Goal: Information Seeking & Learning: Learn about a topic

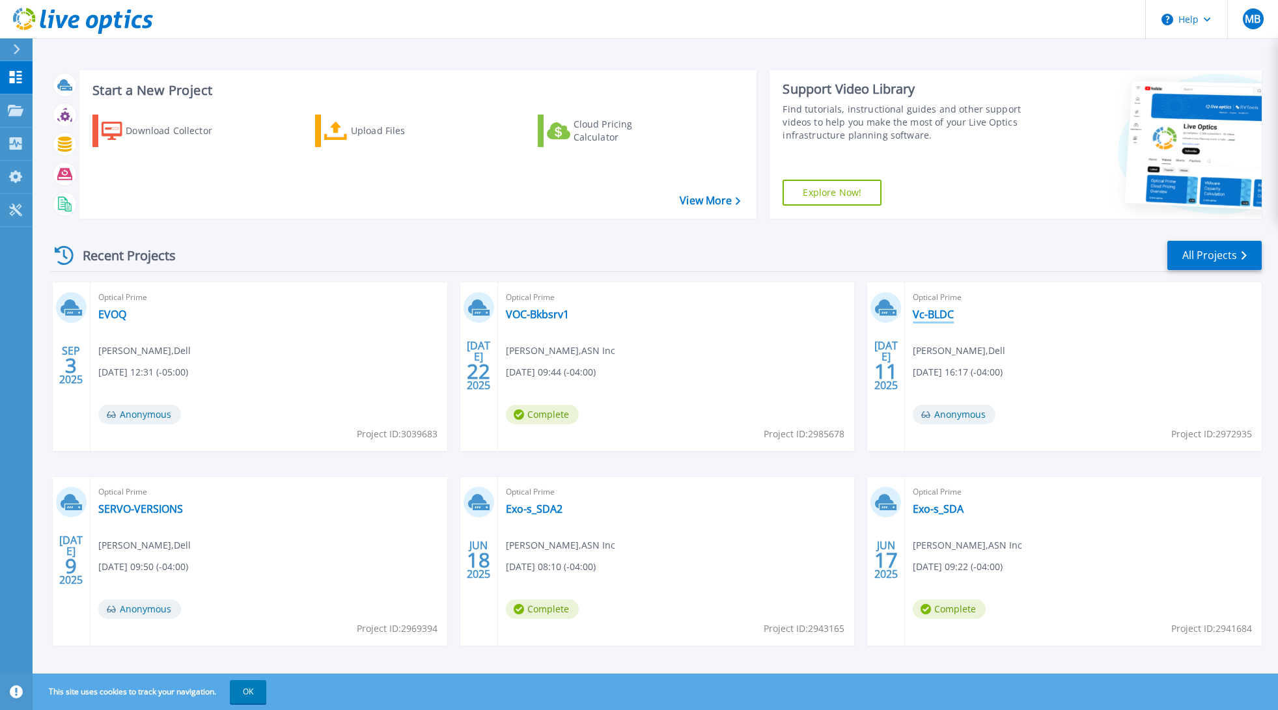
click at [932, 313] on link "Vc-BLDC" at bounding box center [933, 314] width 41 height 13
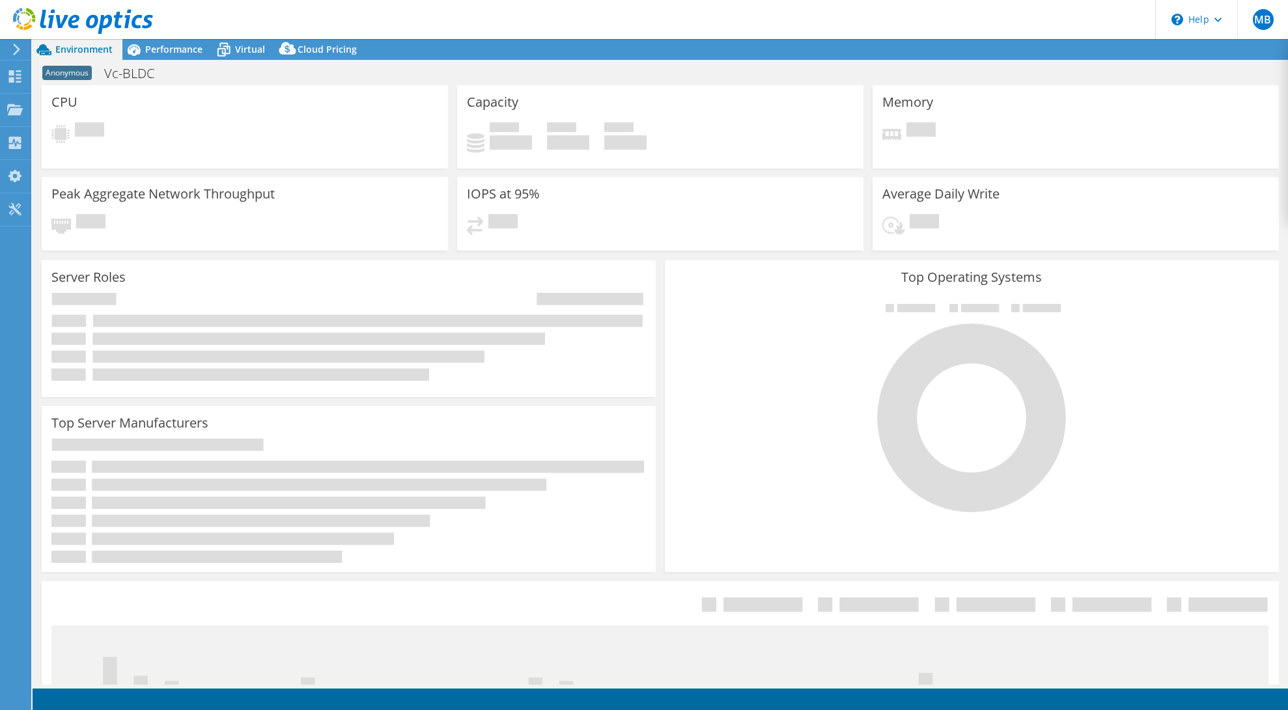
select select "USD"
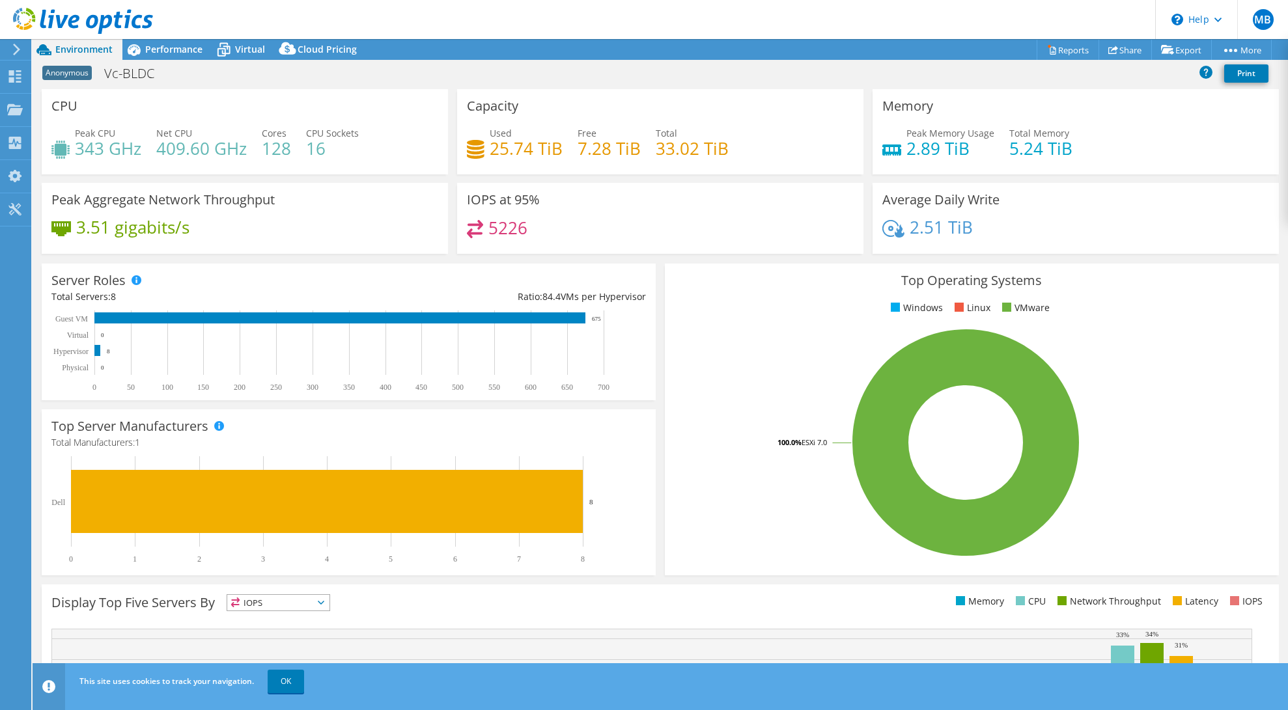
click at [76, 40] on div at bounding box center [76, 22] width 153 height 44
click at [77, 46] on span "Environment" at bounding box center [83, 49] width 57 height 12
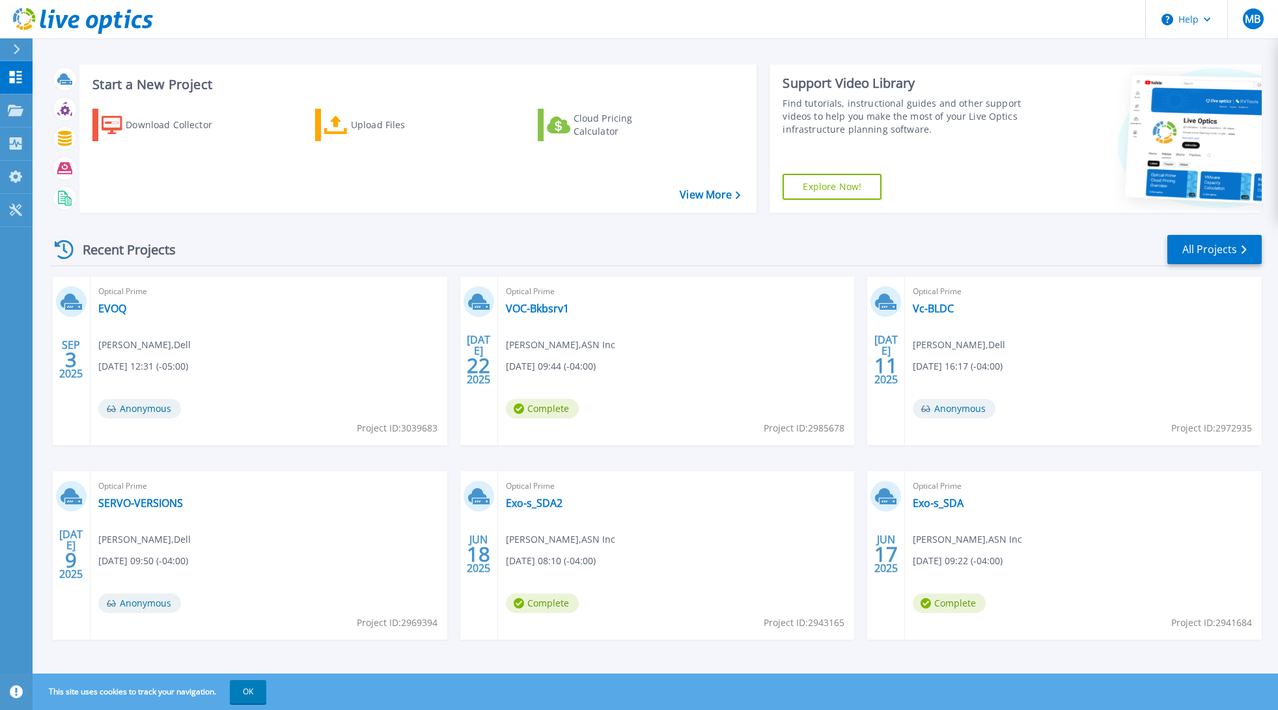
scroll to position [11, 0]
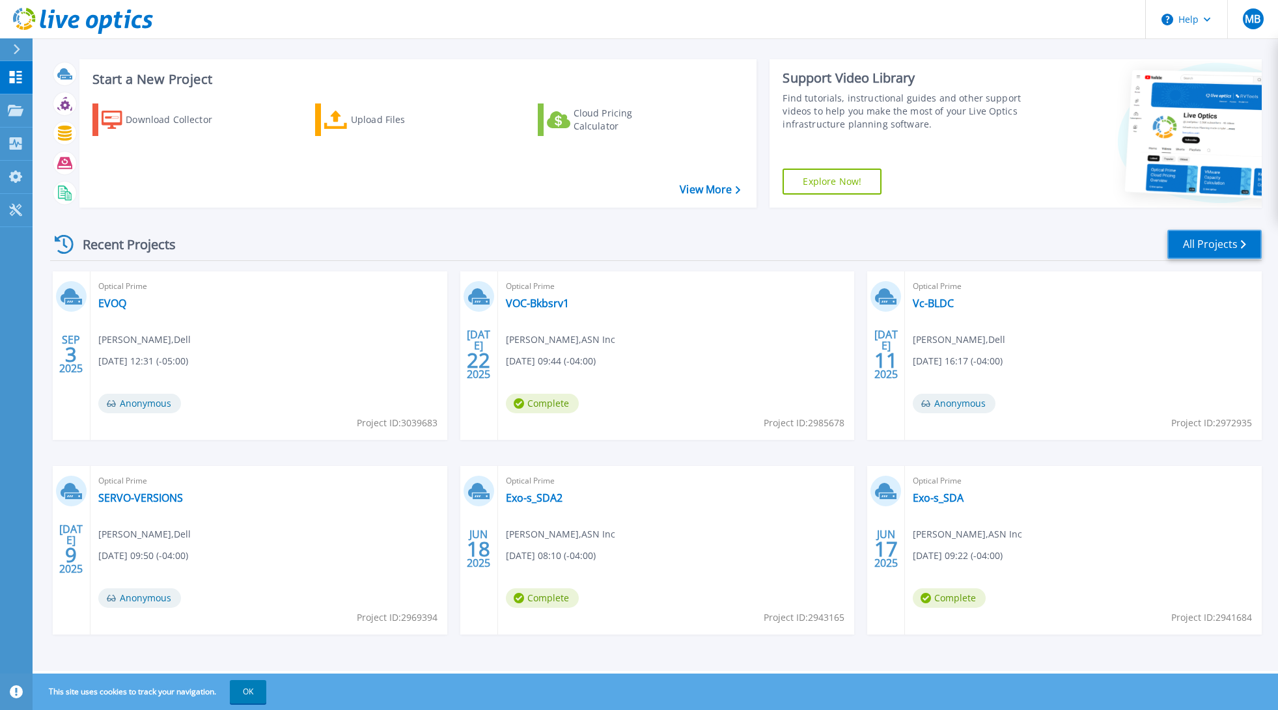
click at [1224, 241] on link "All Projects" at bounding box center [1214, 244] width 94 height 29
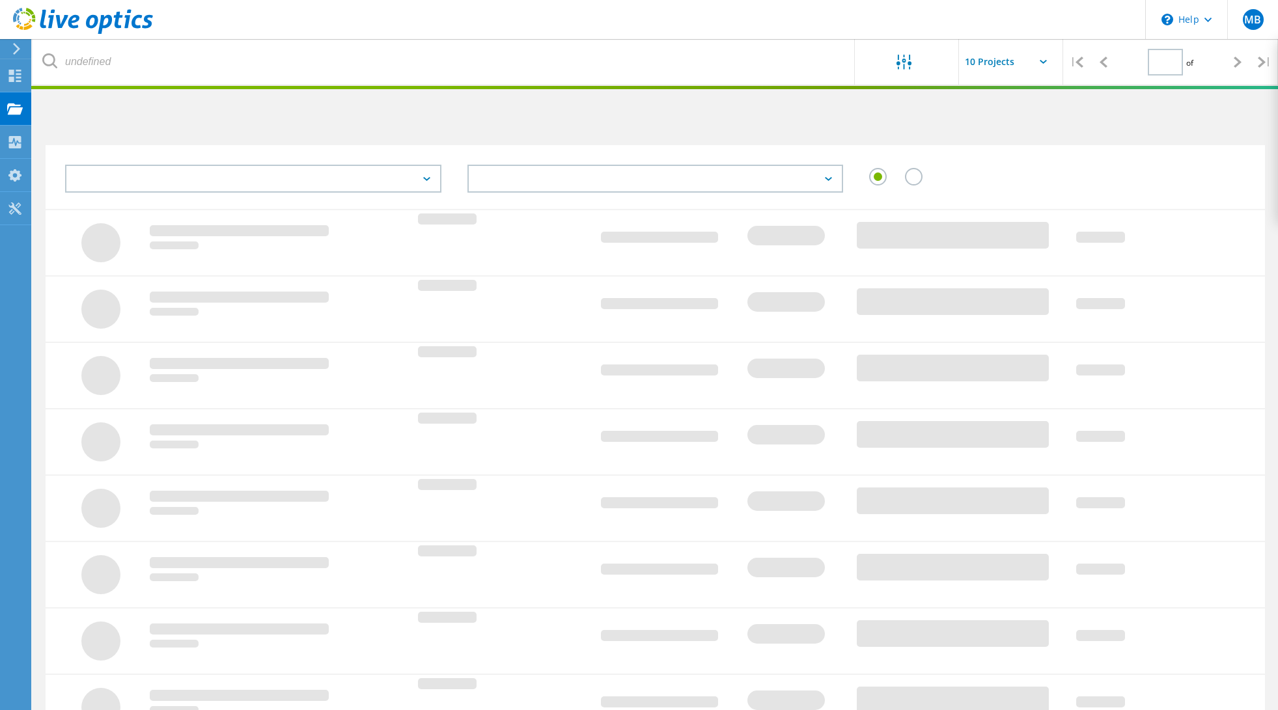
type input "1"
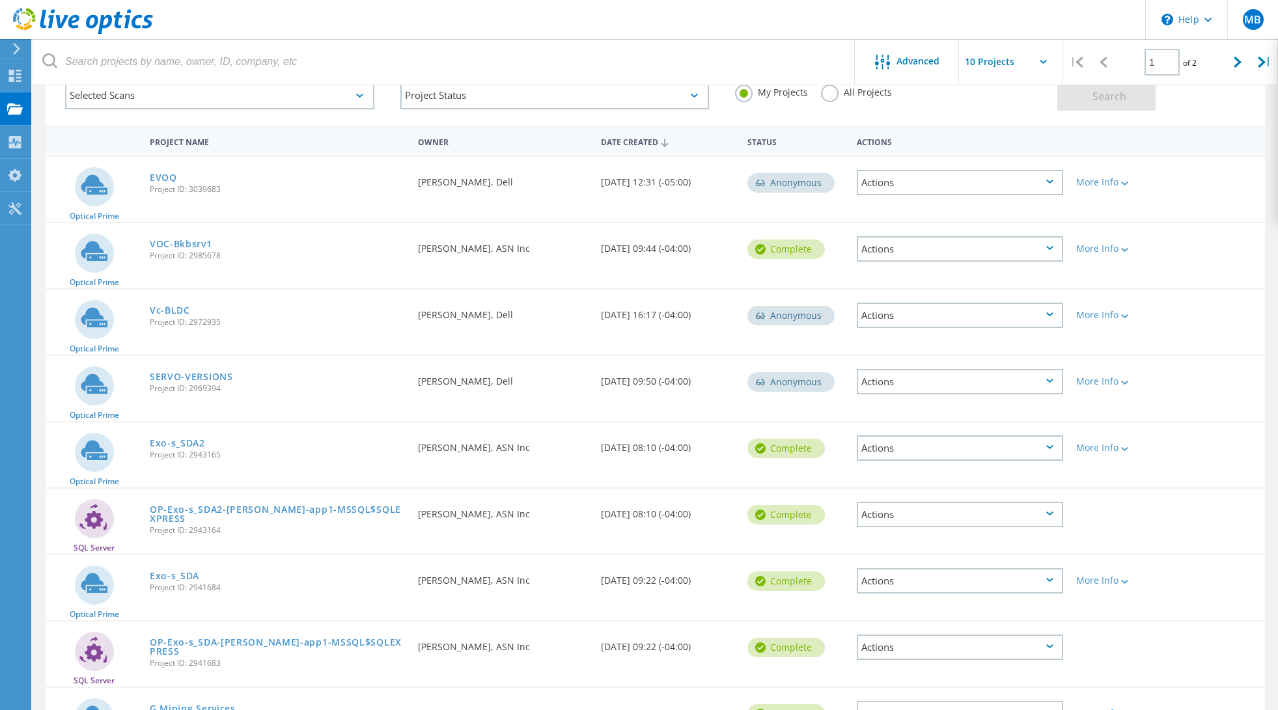
scroll to position [245, 0]
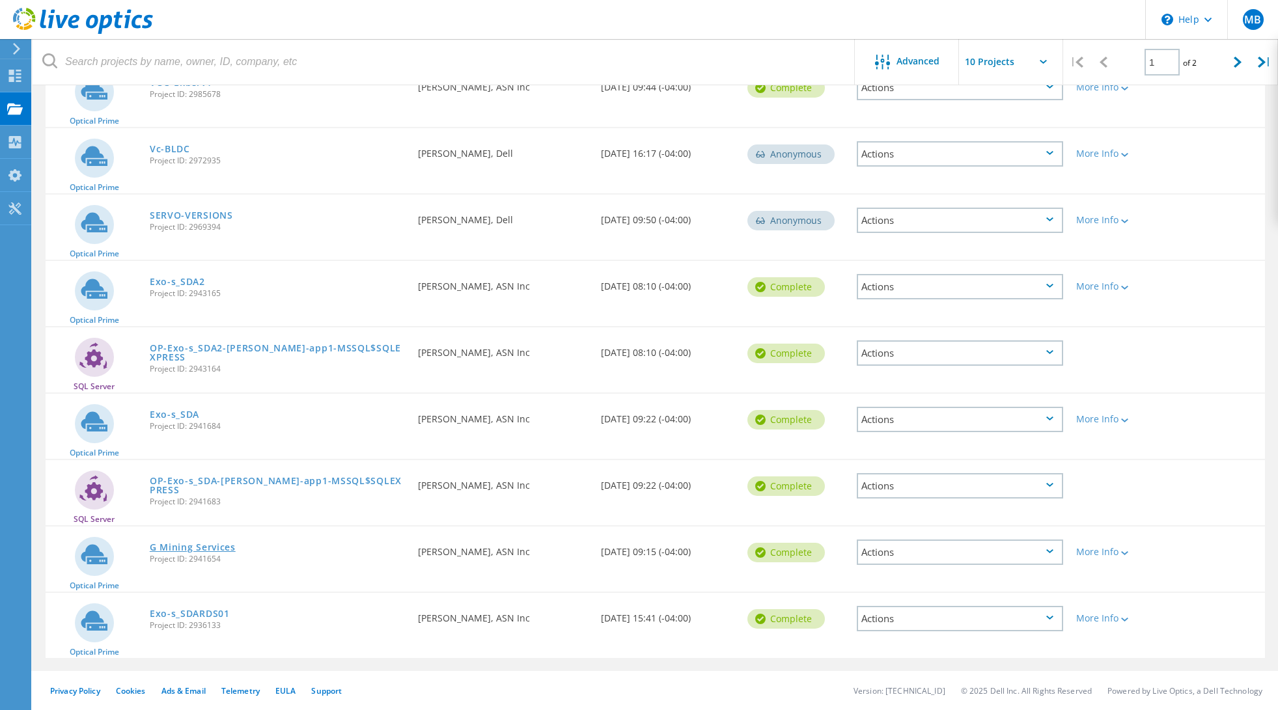
click at [203, 546] on link "G Mining Services" at bounding box center [193, 547] width 86 height 9
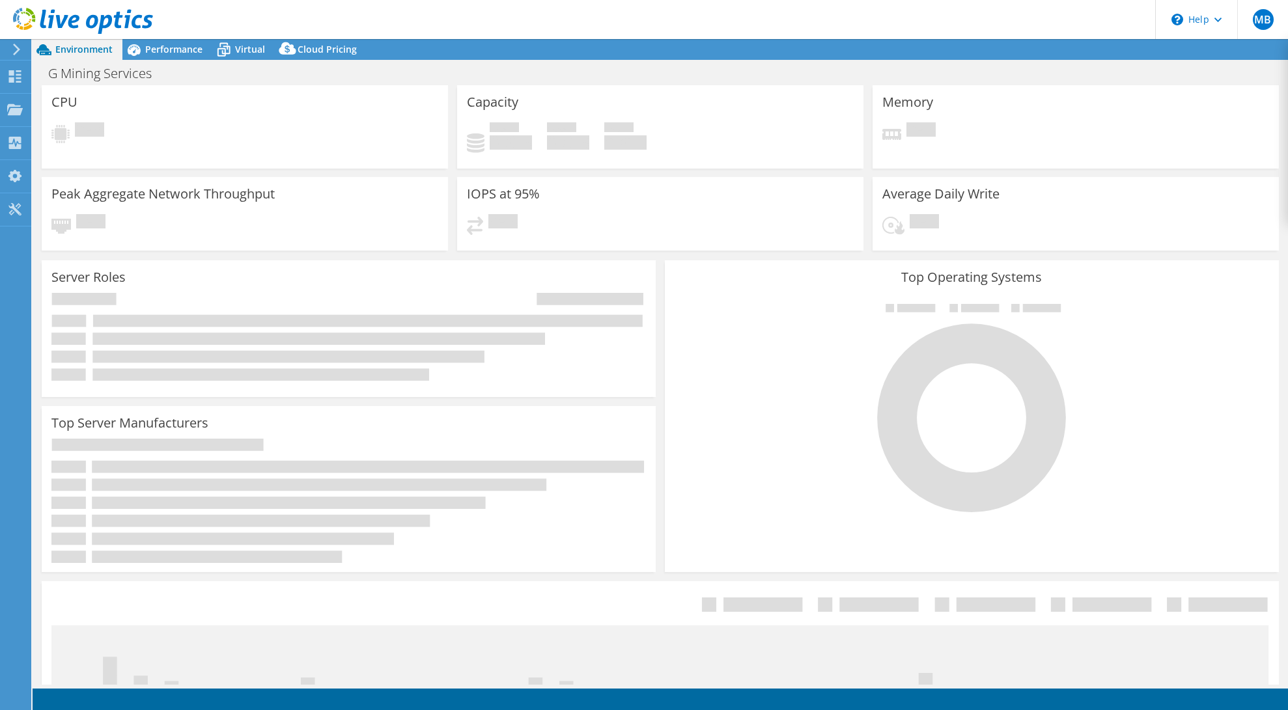
select select "USD"
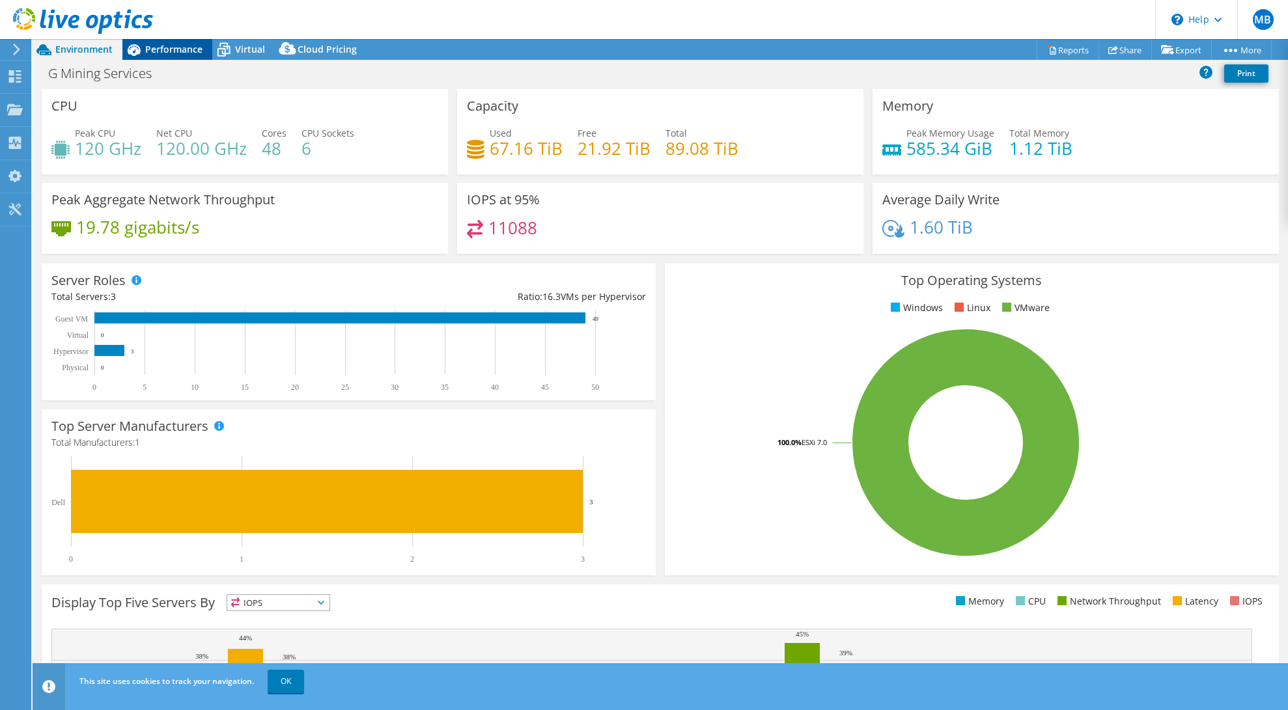
click at [165, 49] on span "Performance" at bounding box center [173, 49] width 57 height 12
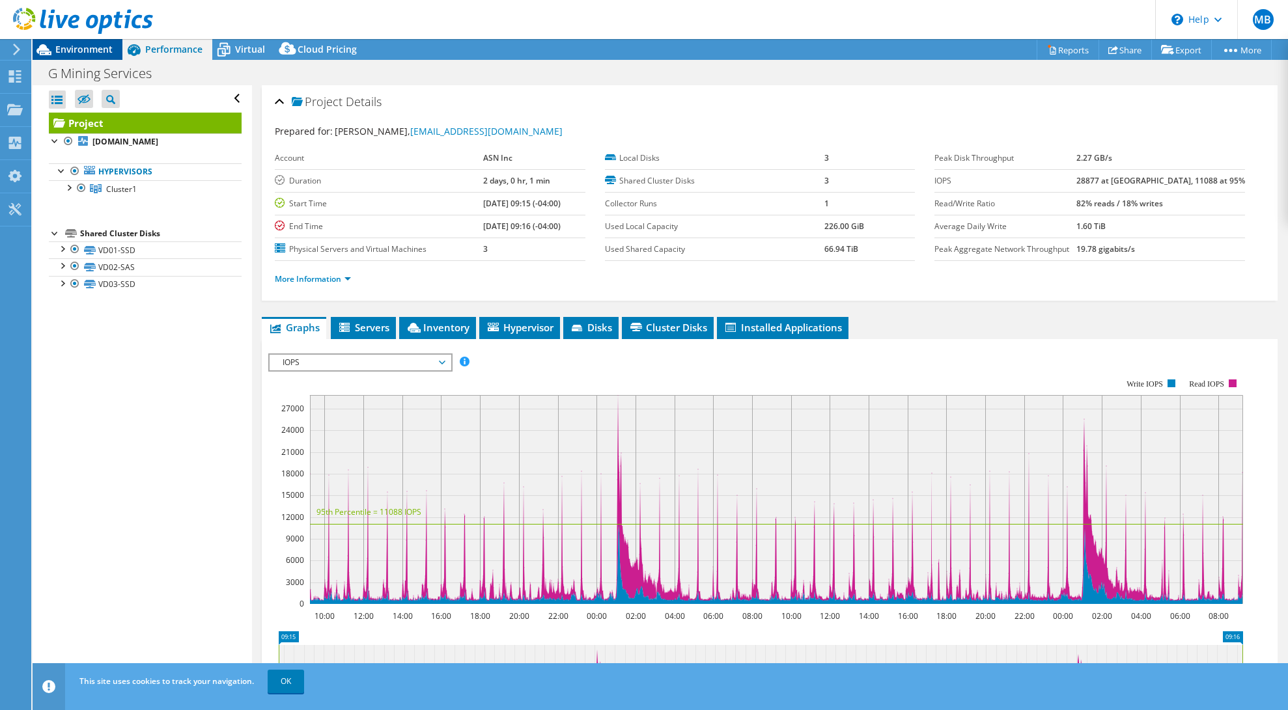
click at [82, 48] on span "Environment" at bounding box center [83, 49] width 57 height 12
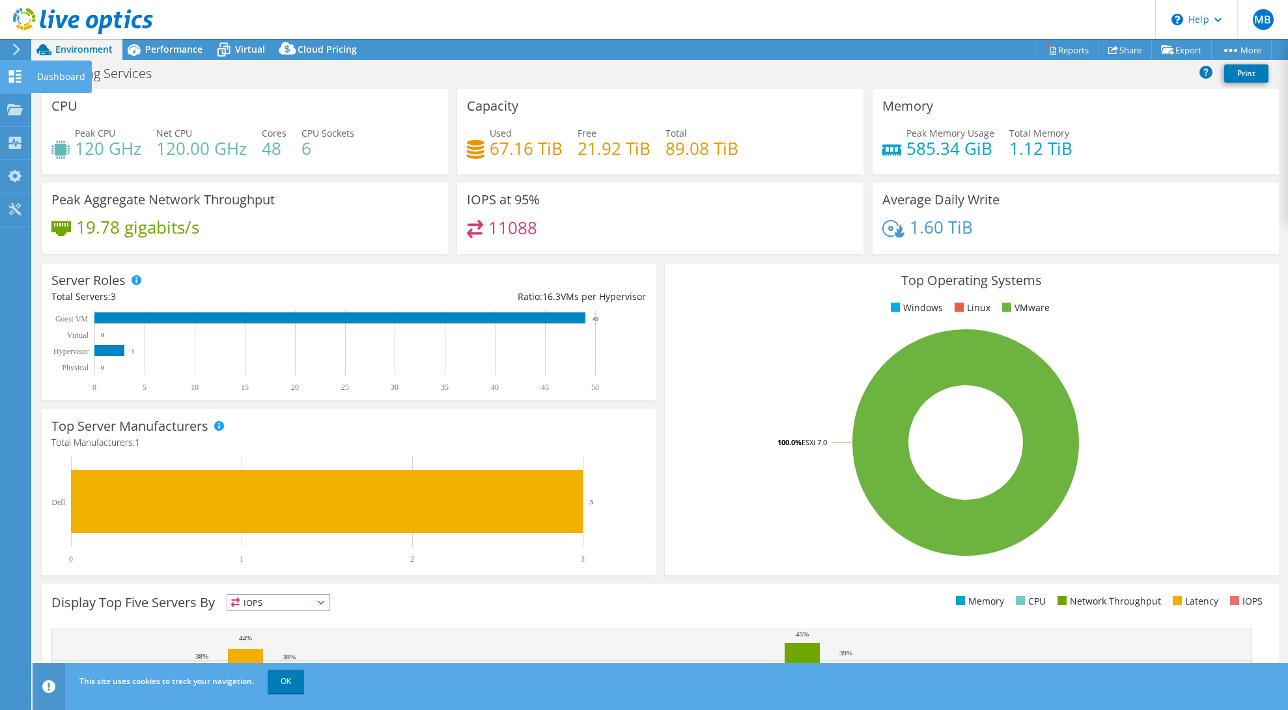
click at [20, 77] on icon at bounding box center [15, 76] width 16 height 12
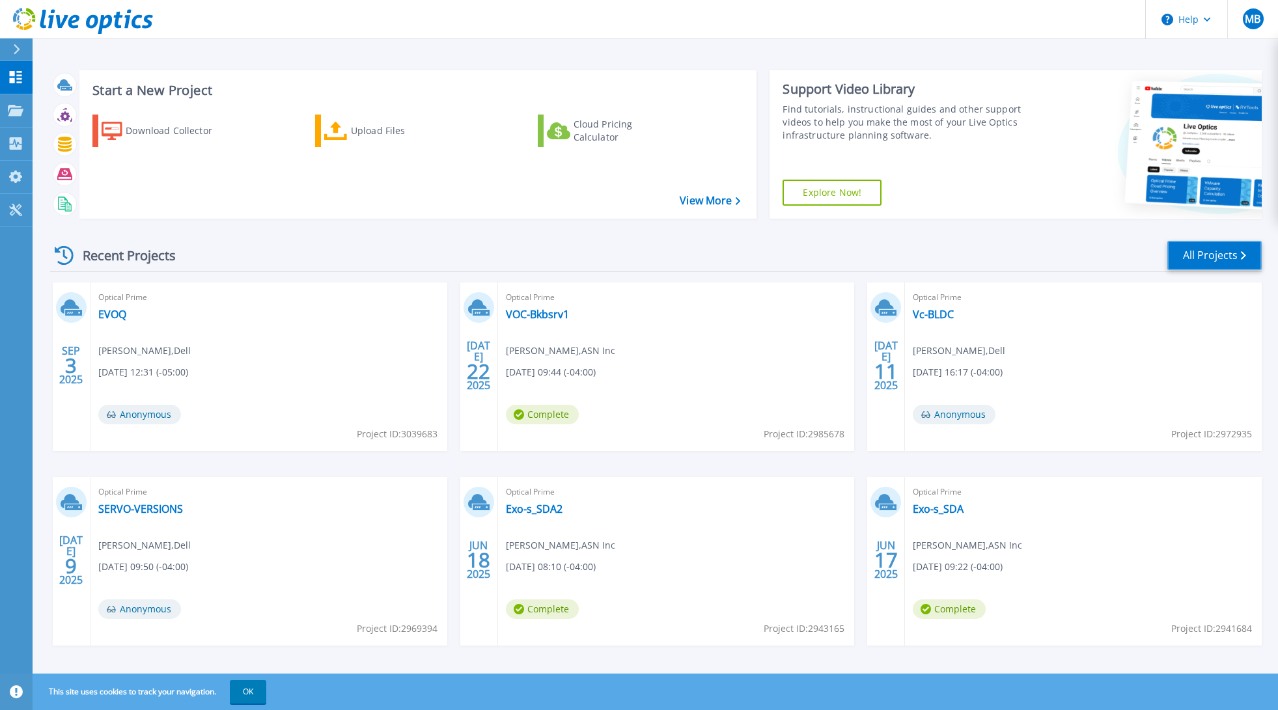
click at [1227, 260] on link "All Projects" at bounding box center [1214, 255] width 94 height 29
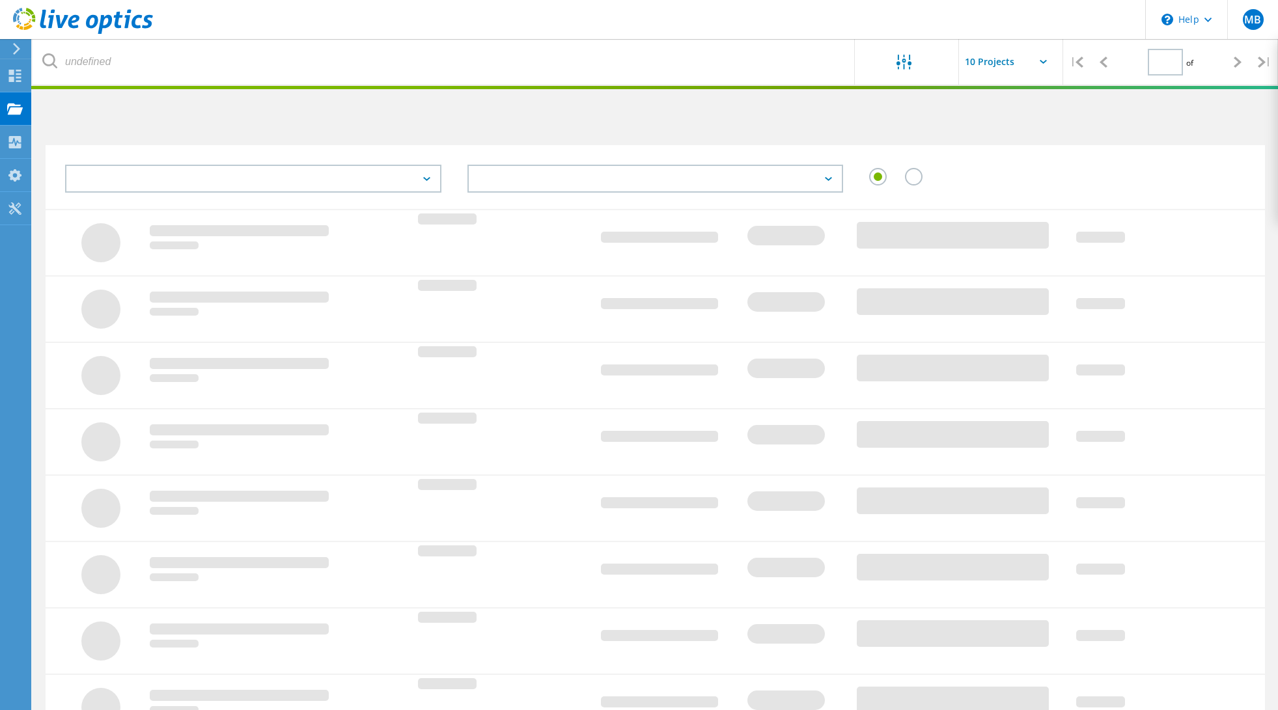
type input "1"
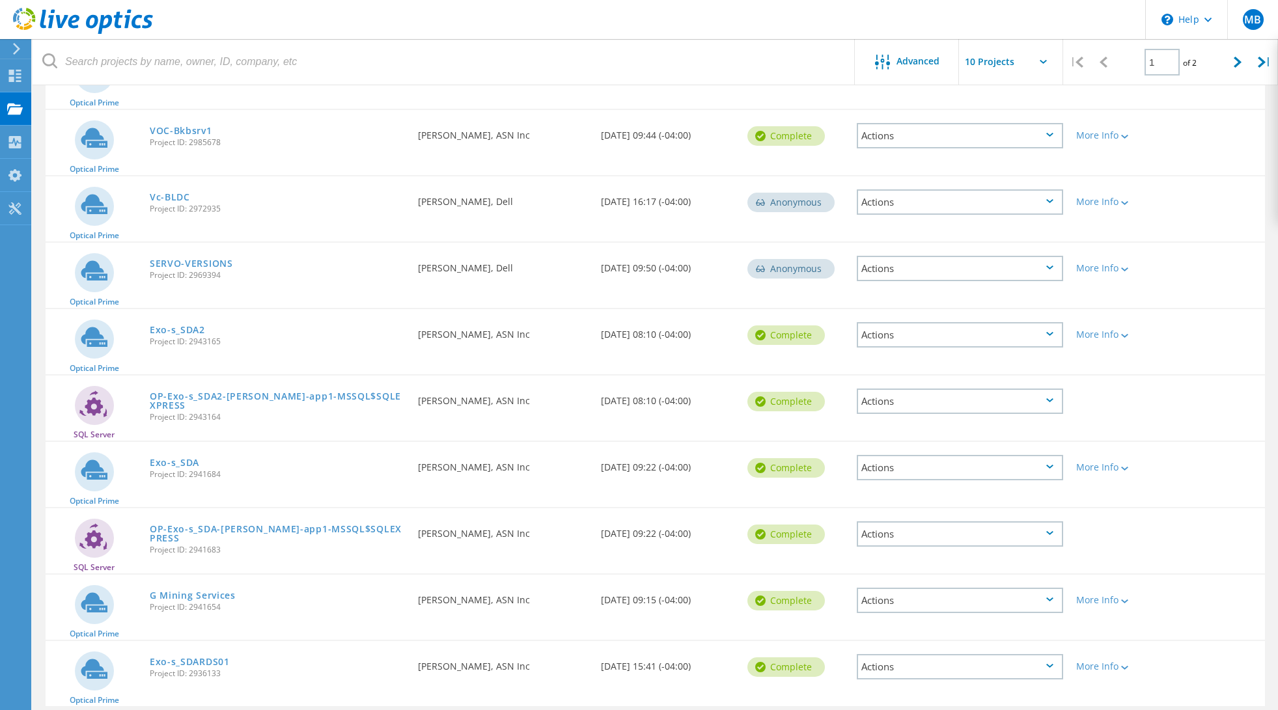
scroll to position [245, 0]
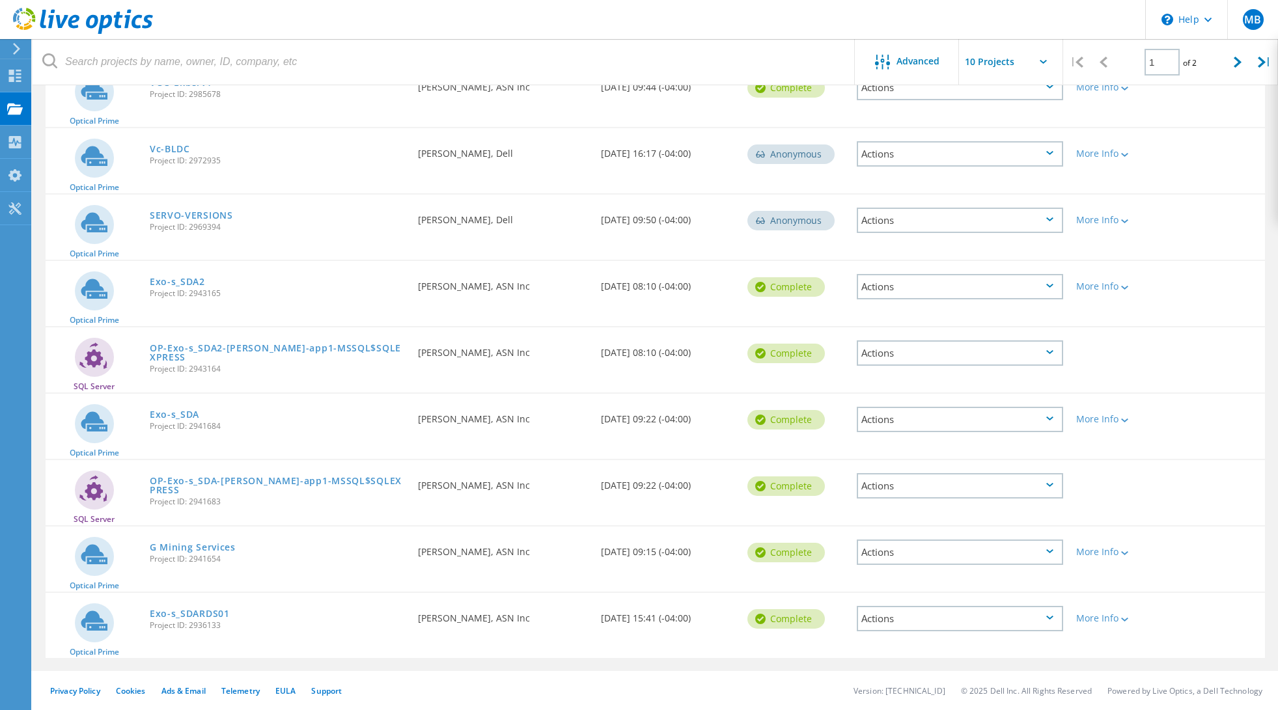
click at [206, 560] on span "Project ID: 2941654" at bounding box center [277, 559] width 255 height 8
copy span "2941654"
click at [204, 543] on link "G Mining Services" at bounding box center [193, 547] width 86 height 9
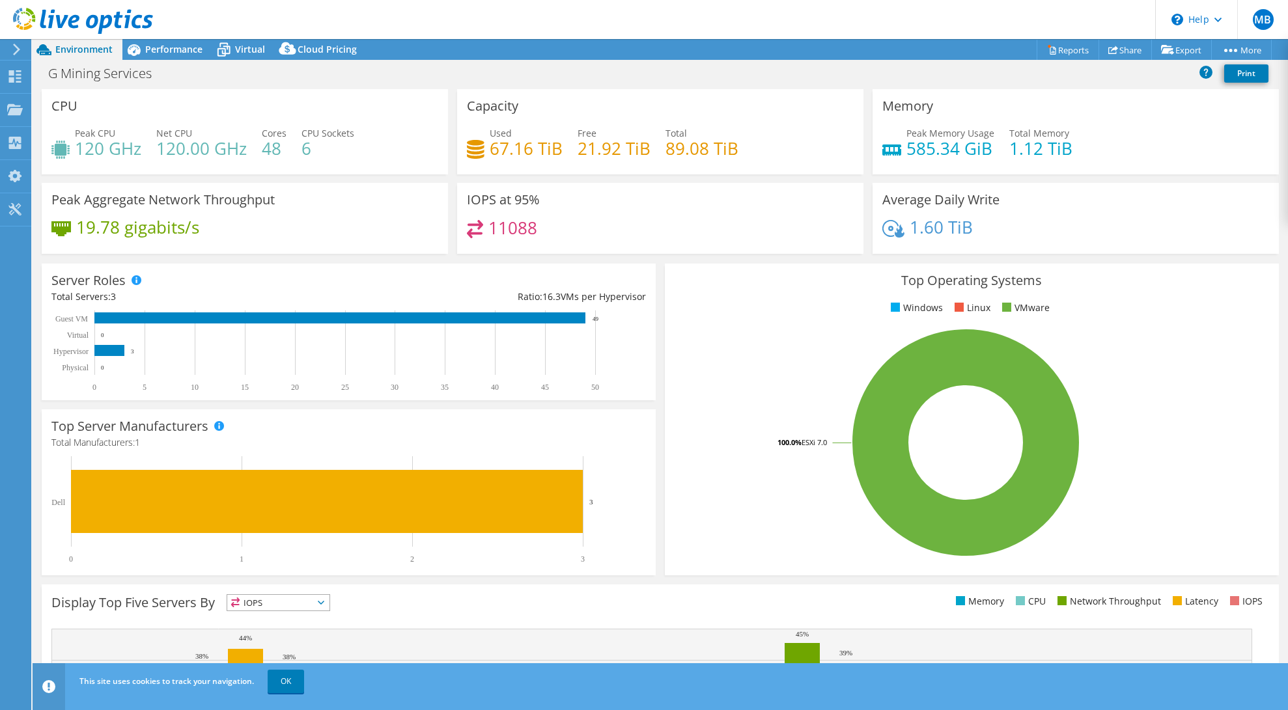
drag, startPoint x: 628, startPoint y: 281, endPoint x: 591, endPoint y: 273, distance: 37.9
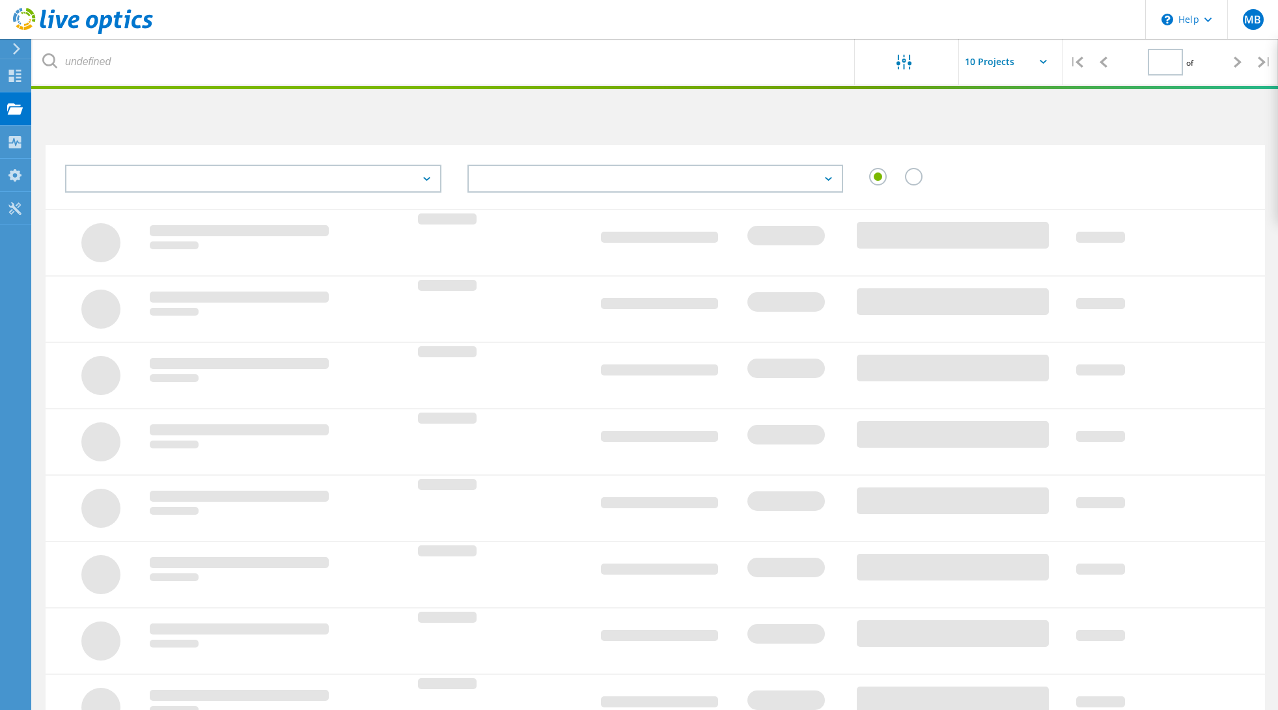
type input "1"
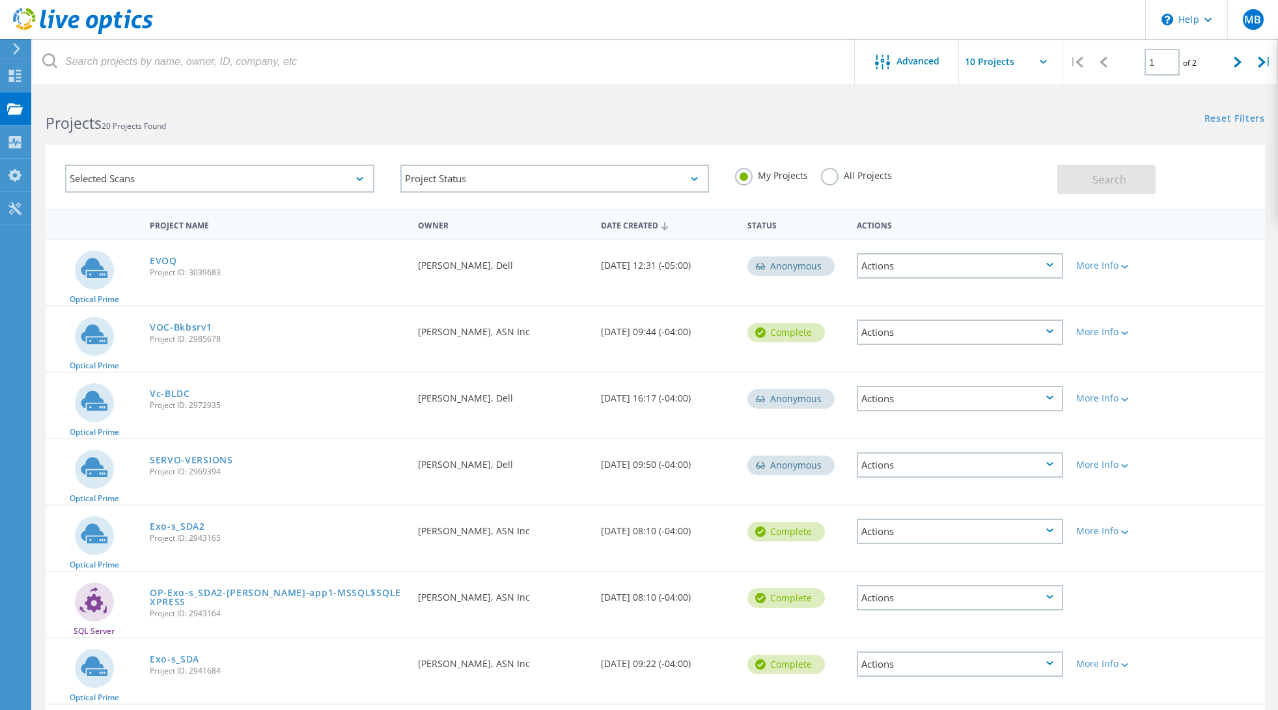
scroll to position [245, 0]
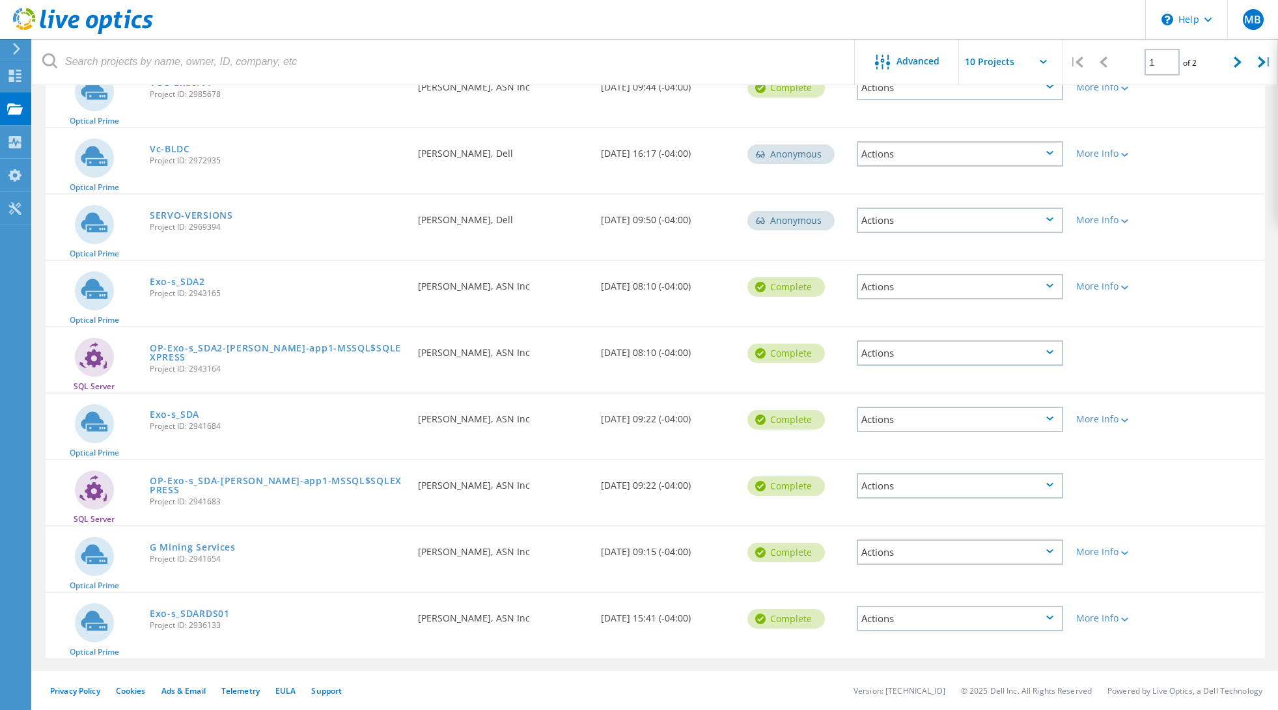
click at [213, 557] on span "Project ID: 2941654" at bounding box center [277, 559] width 255 height 8
copy span "2941654"
click at [191, 544] on link "G Mining Services" at bounding box center [193, 547] width 86 height 9
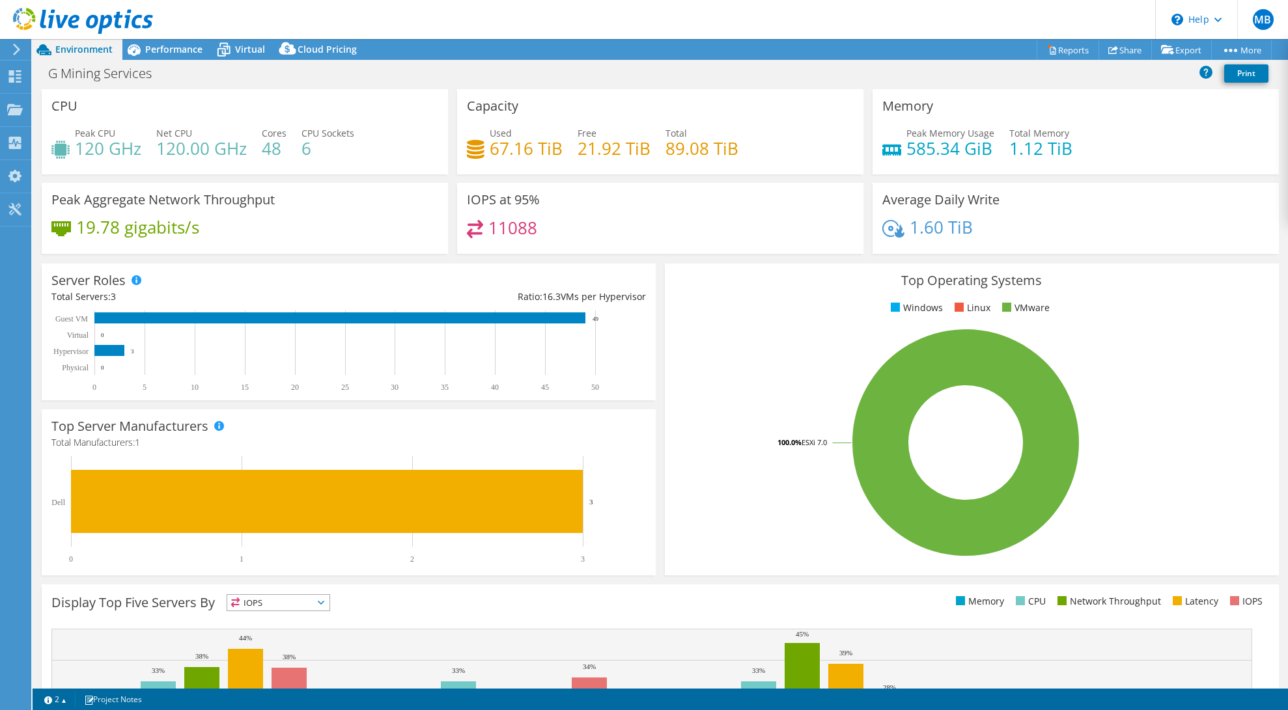
select select "USD"
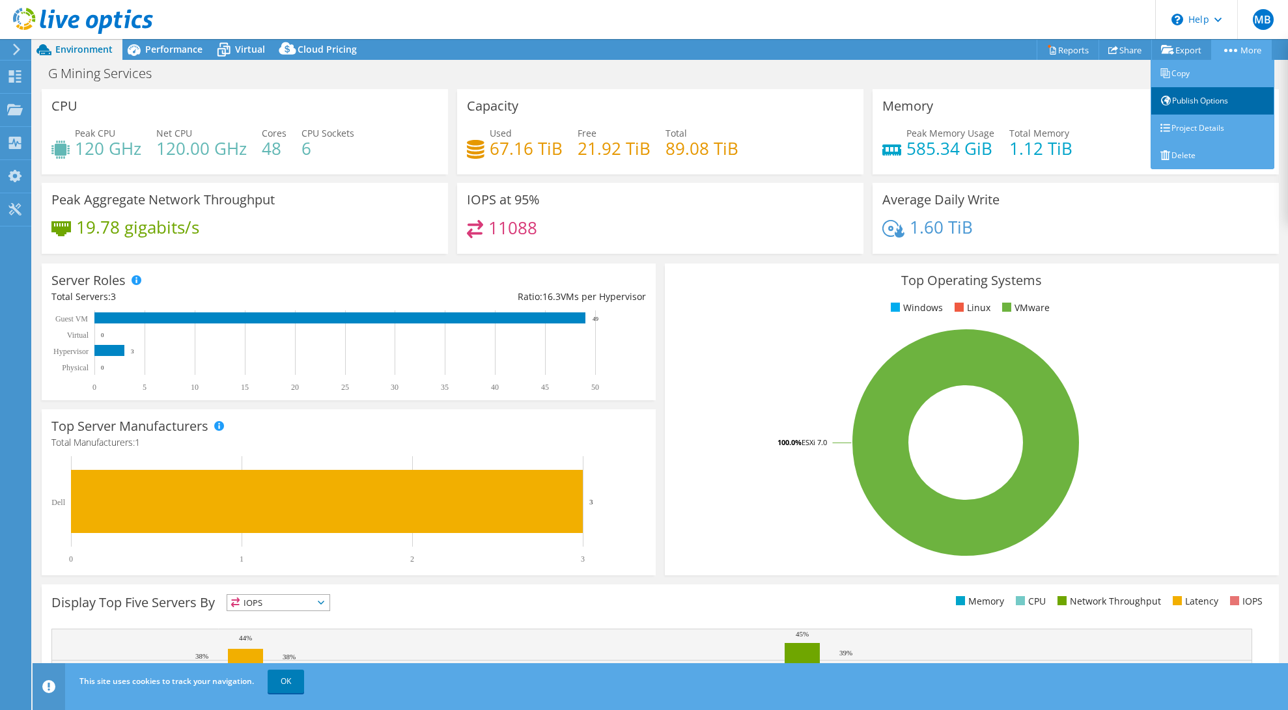
click at [1183, 102] on link "Publish Options" at bounding box center [1212, 100] width 124 height 27
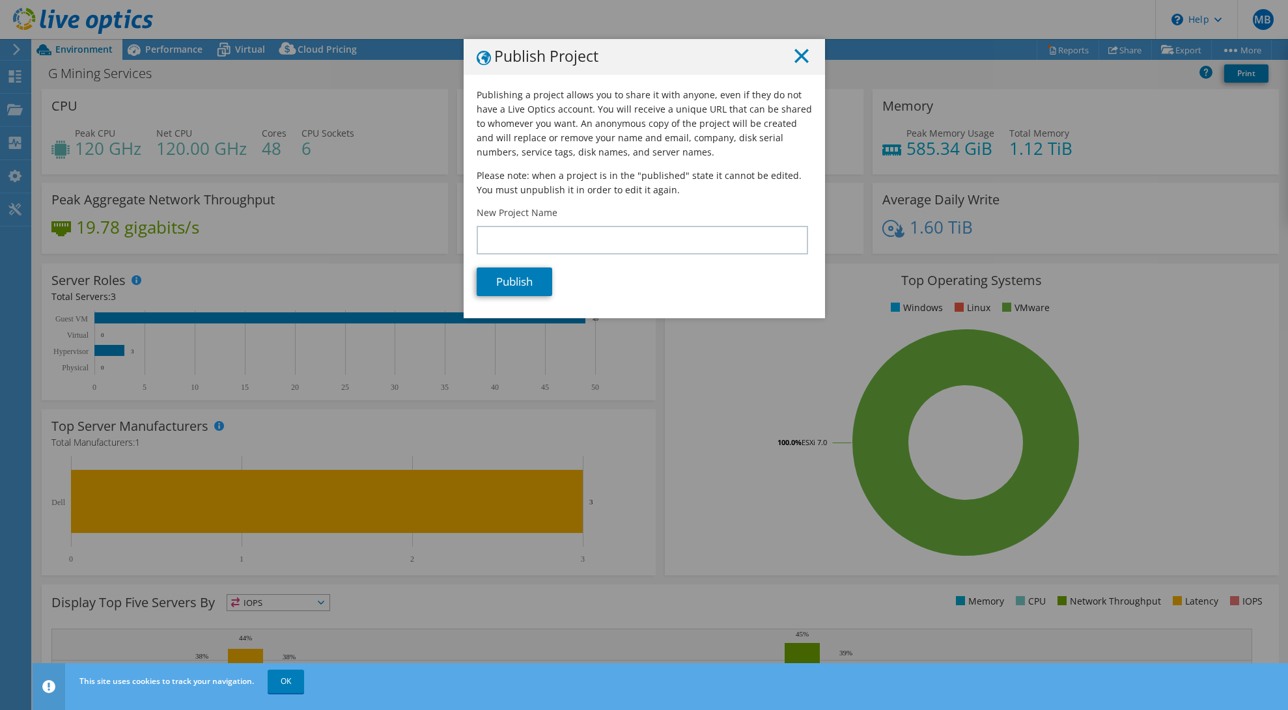
click at [795, 58] on line at bounding box center [801, 55] width 13 height 13
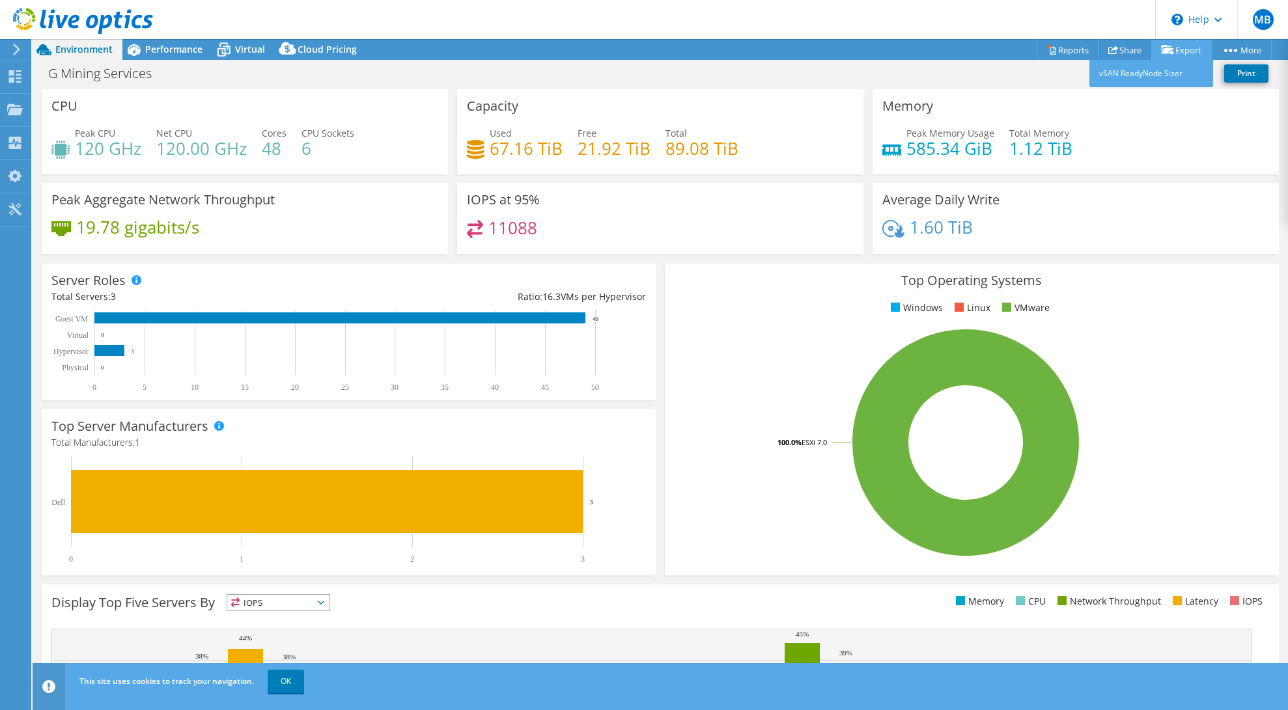
click at [1170, 44] on link "Export" at bounding box center [1181, 50] width 61 height 20
click at [1117, 51] on link "Share" at bounding box center [1124, 50] width 53 height 20
click at [1049, 49] on icon at bounding box center [1052, 51] width 6 height 8
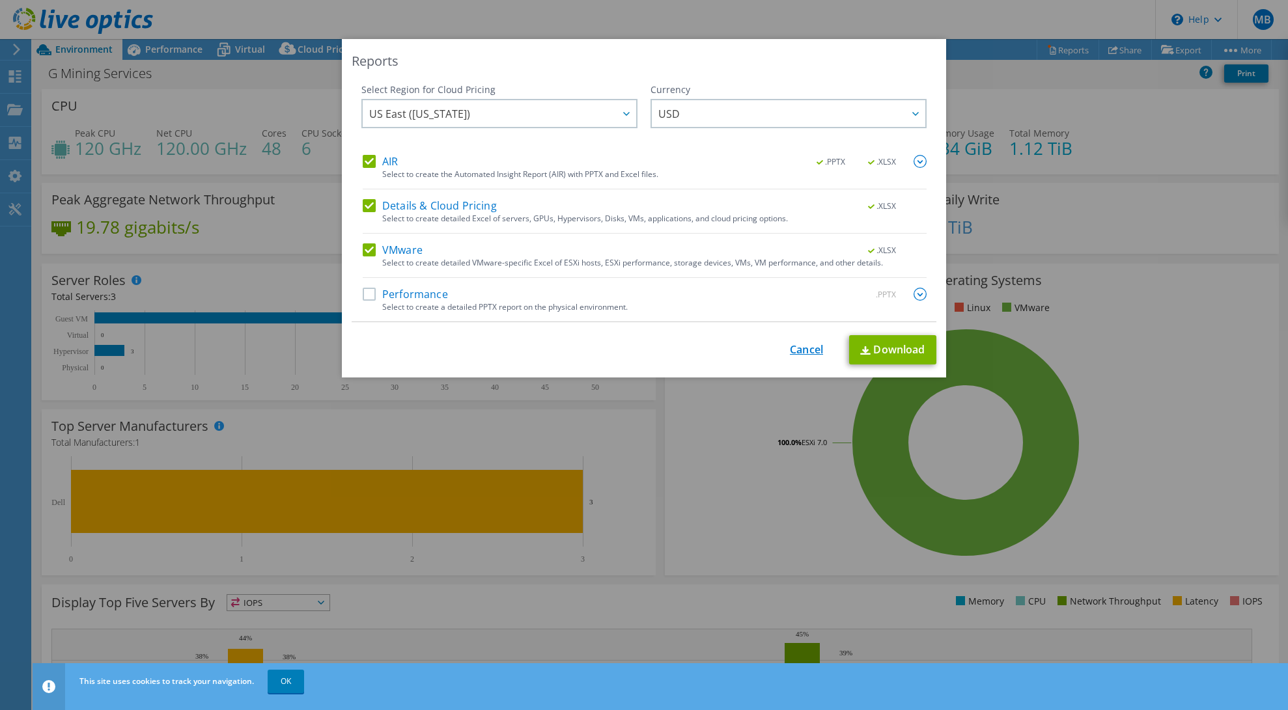
click at [802, 351] on link "Cancel" at bounding box center [806, 350] width 33 height 12
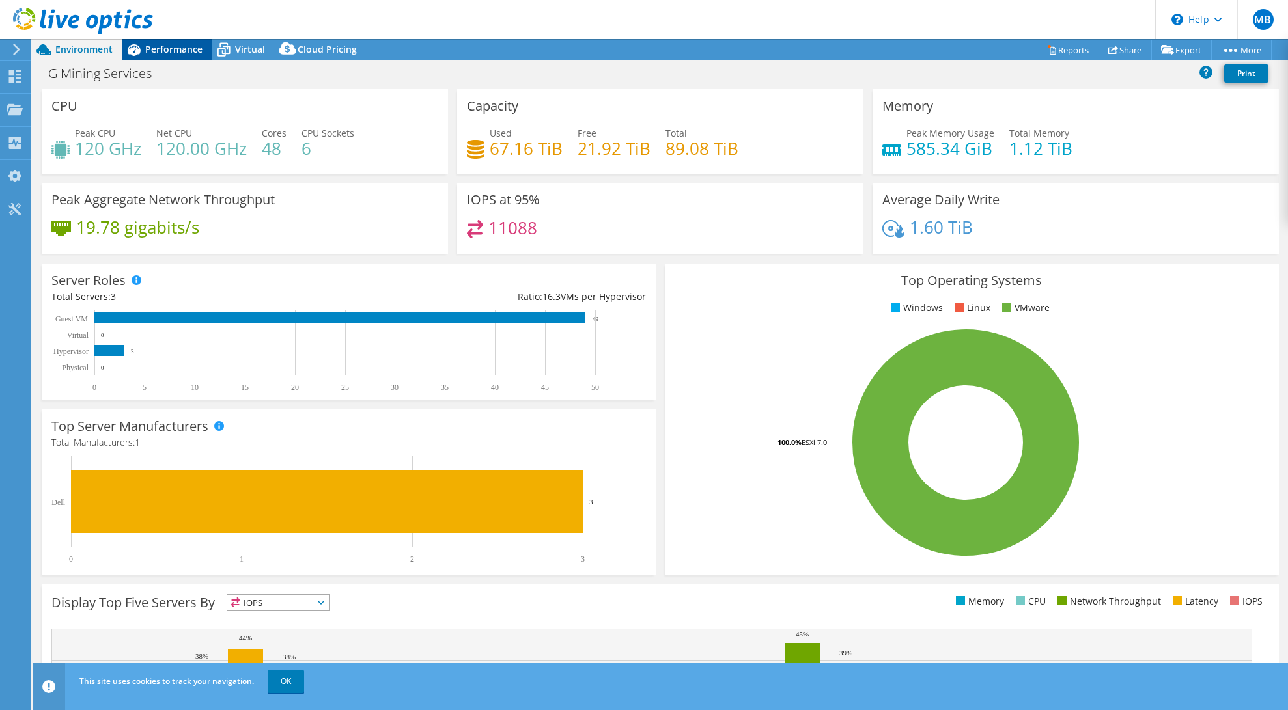
click at [156, 46] on span "Performance" at bounding box center [173, 49] width 57 height 12
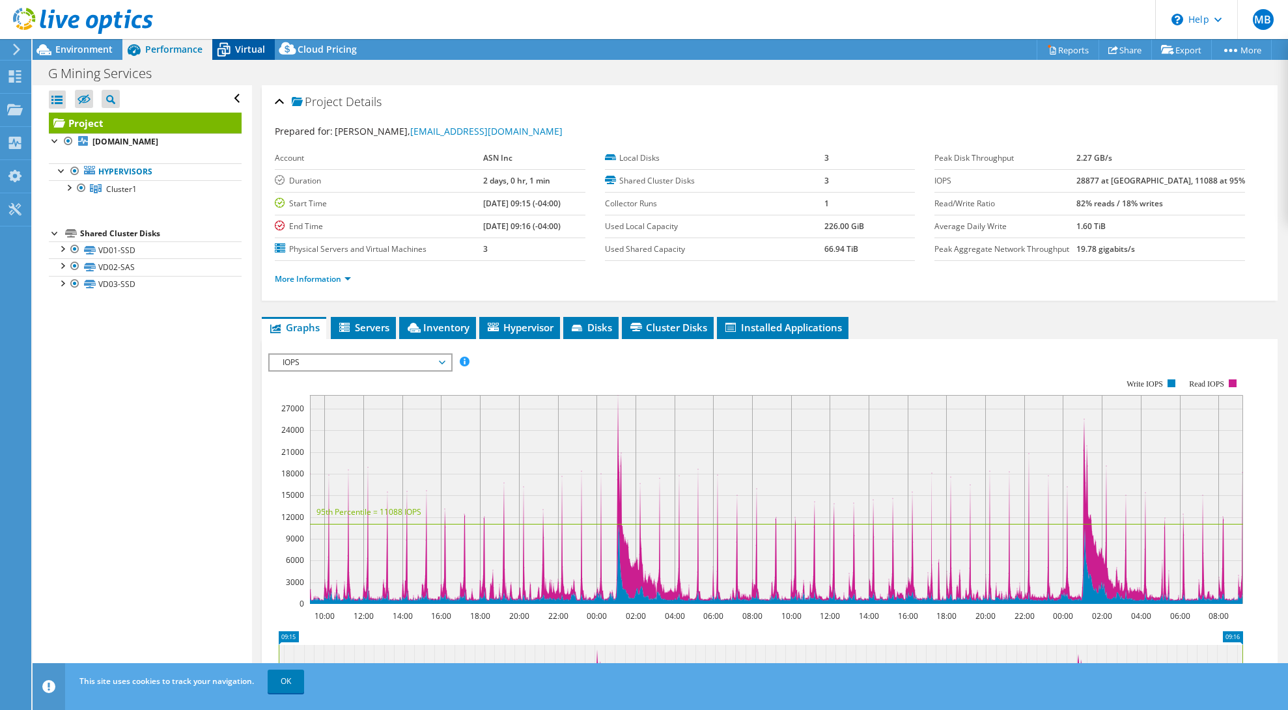
click at [250, 46] on span "Virtual" at bounding box center [250, 49] width 30 height 12
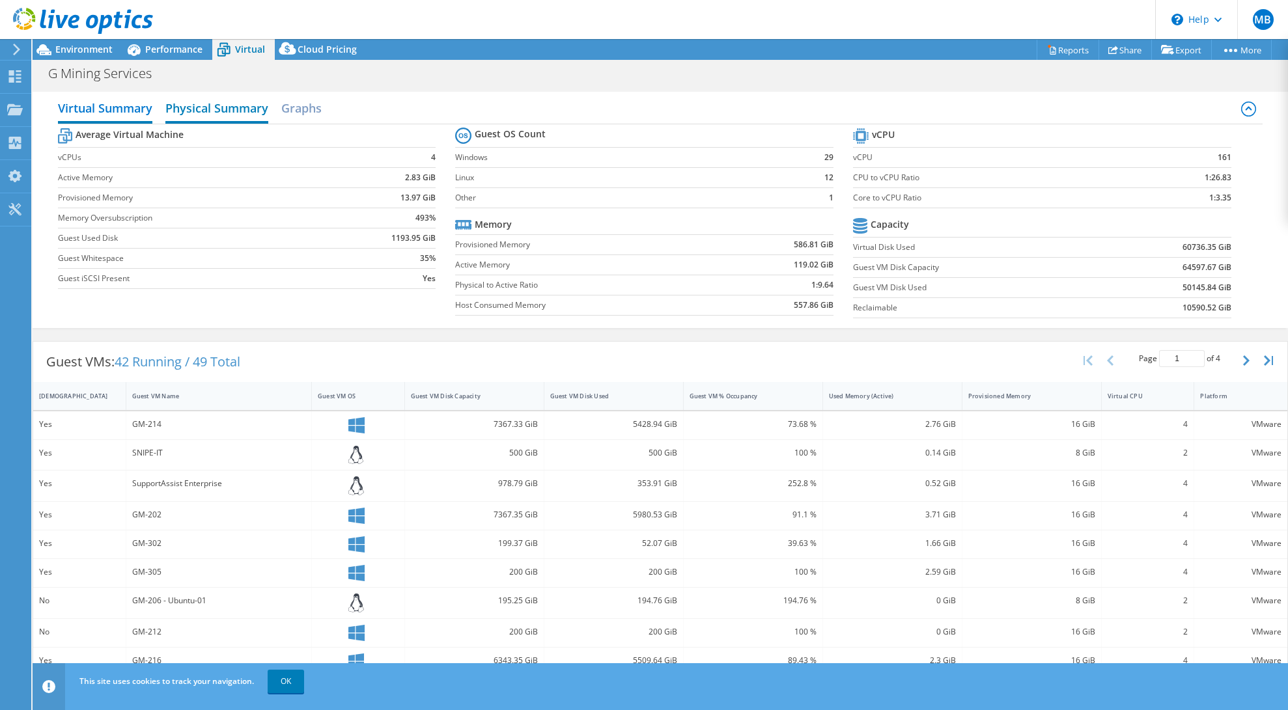
click at [245, 105] on h2 "Physical Summary" at bounding box center [216, 109] width 103 height 29
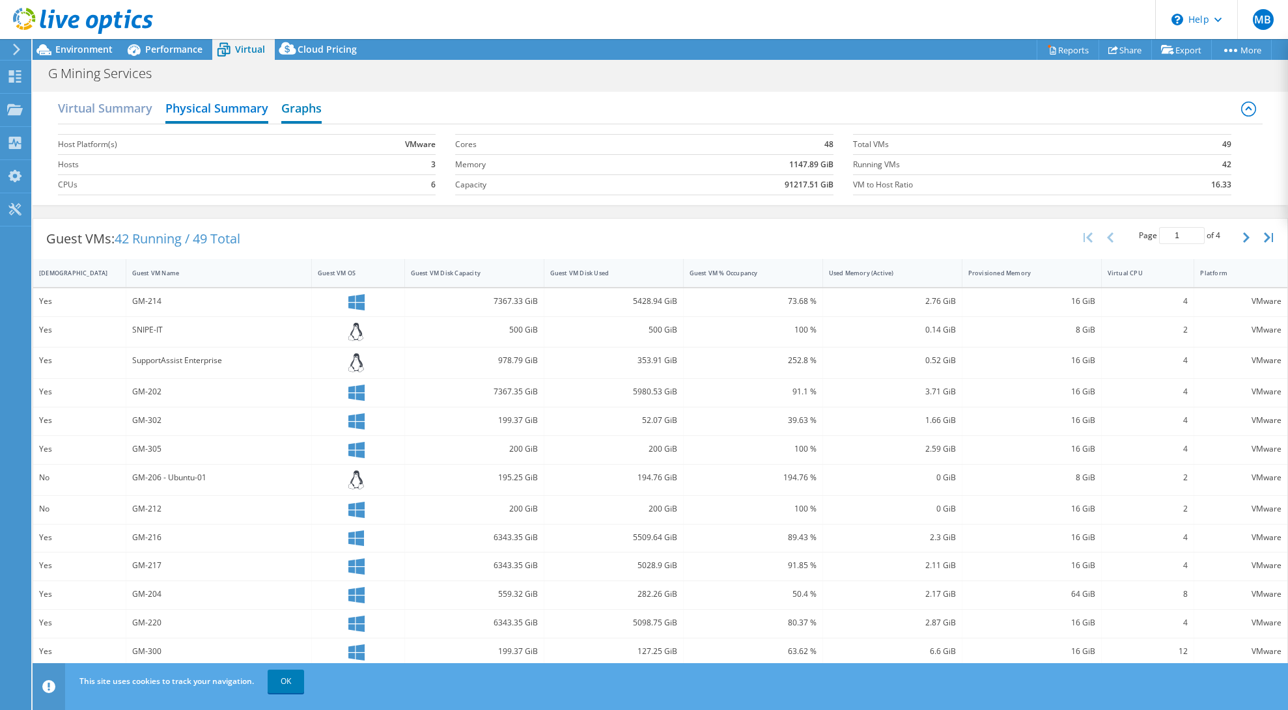
click at [312, 107] on h2 "Graphs" at bounding box center [301, 109] width 40 height 29
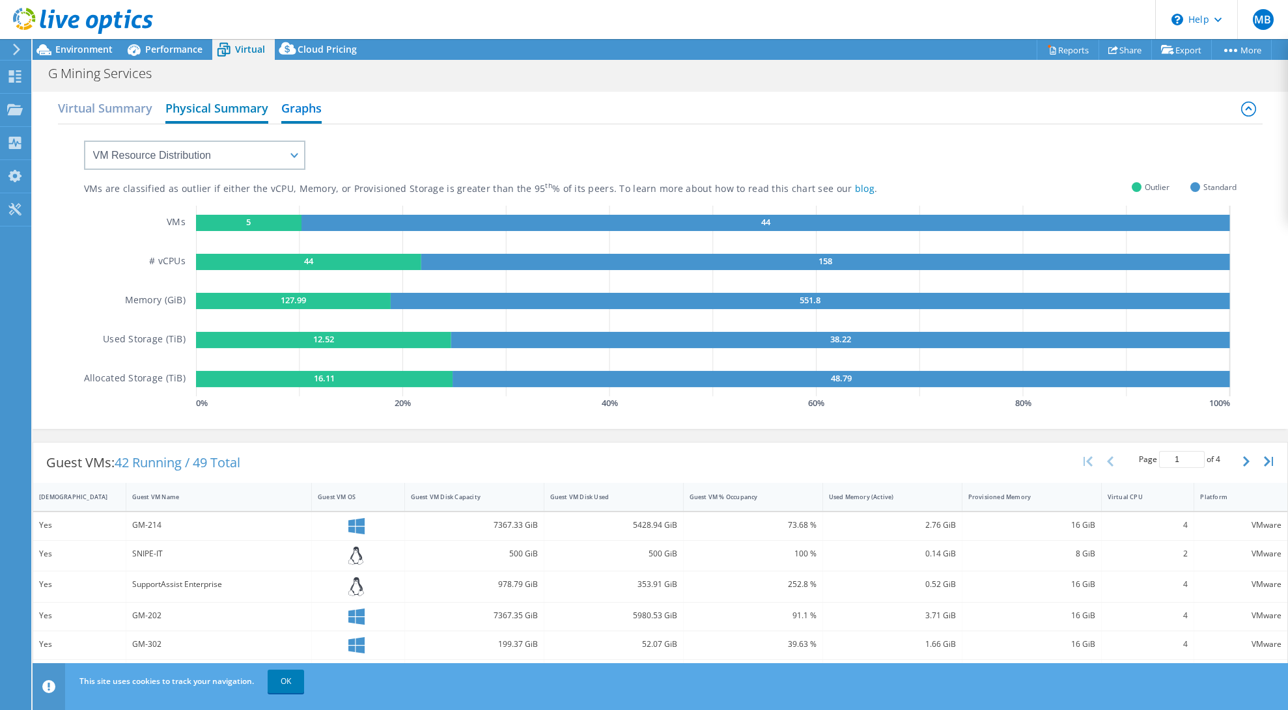
click at [224, 110] on h2 "Physical Summary" at bounding box center [216, 109] width 103 height 29
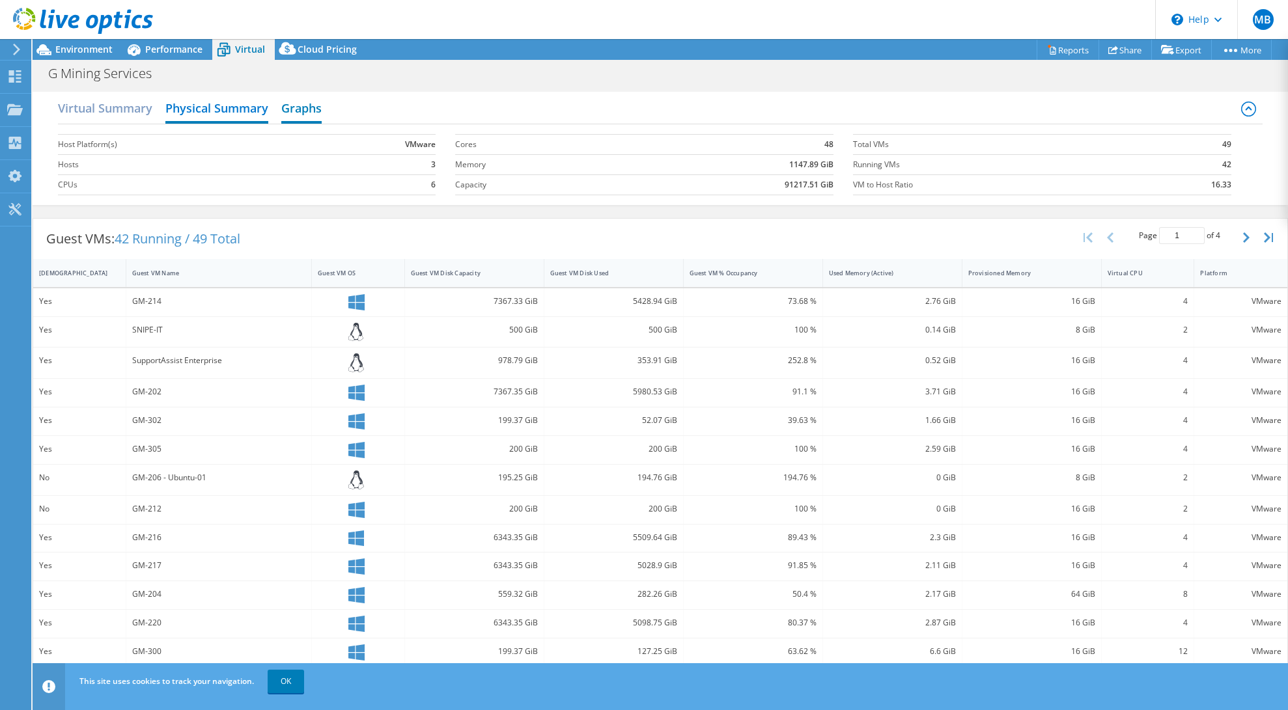
click at [292, 107] on h2 "Graphs" at bounding box center [301, 109] width 40 height 29
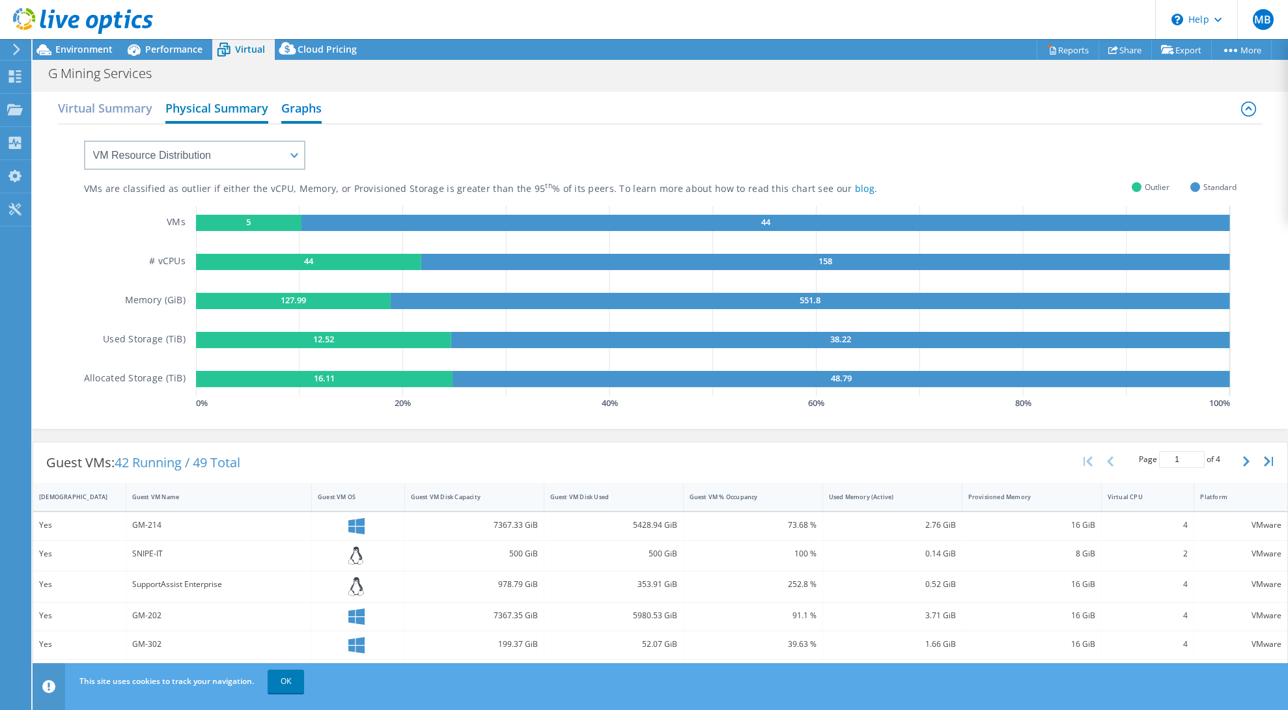
drag, startPoint x: 211, startPoint y: 113, endPoint x: 182, endPoint y: 113, distance: 29.3
click at [207, 114] on h2 "Physical Summary" at bounding box center [216, 109] width 103 height 29
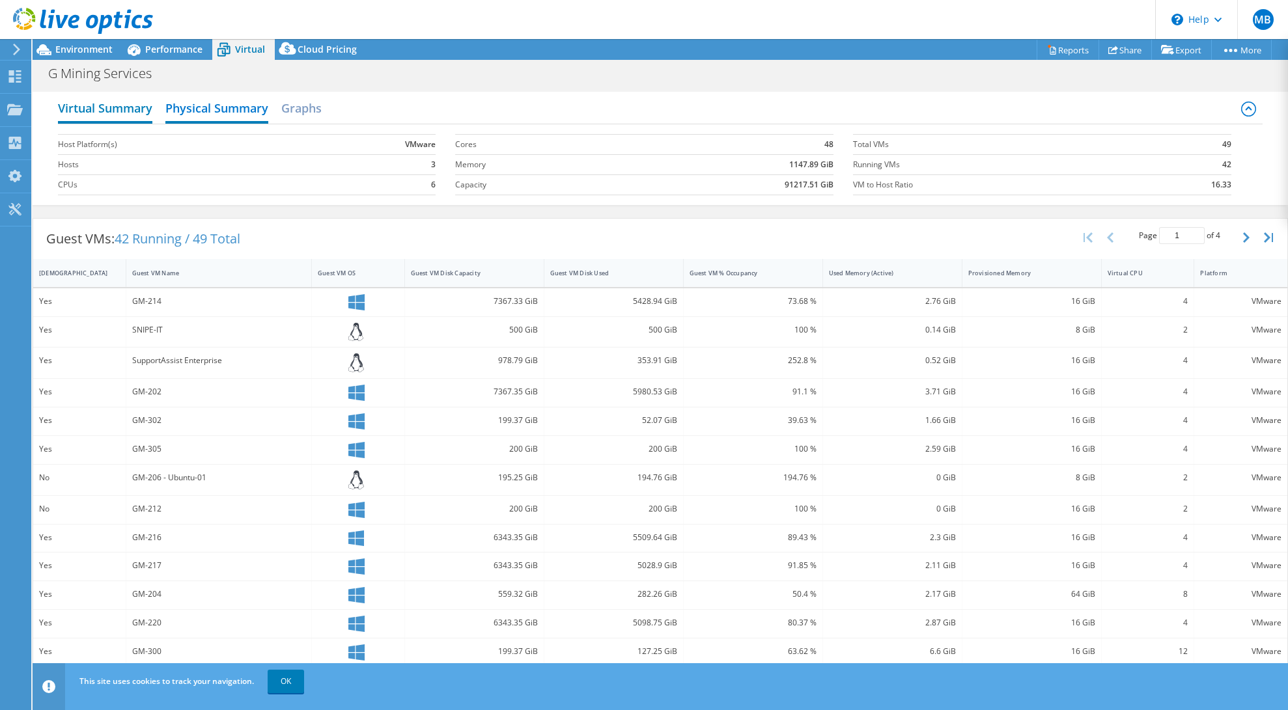
click at [101, 122] on h2 "Virtual Summary" at bounding box center [105, 109] width 94 height 29
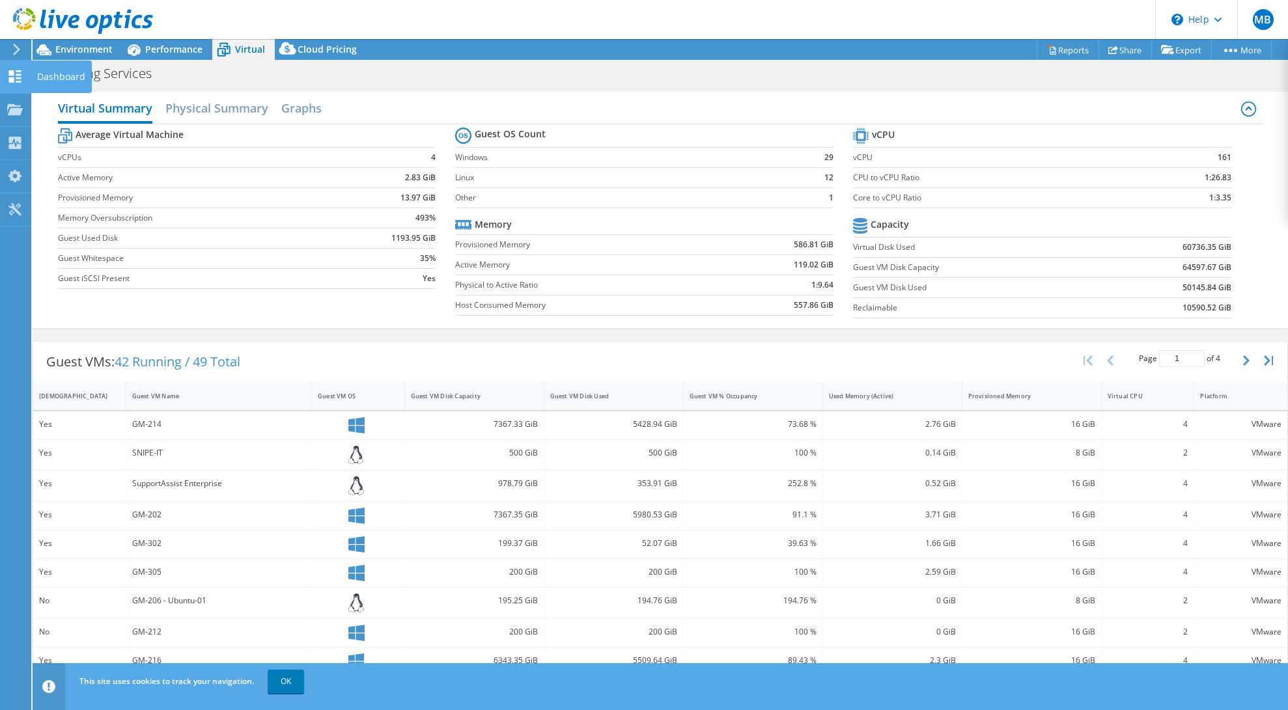
click at [21, 74] on use at bounding box center [15, 76] width 12 height 12
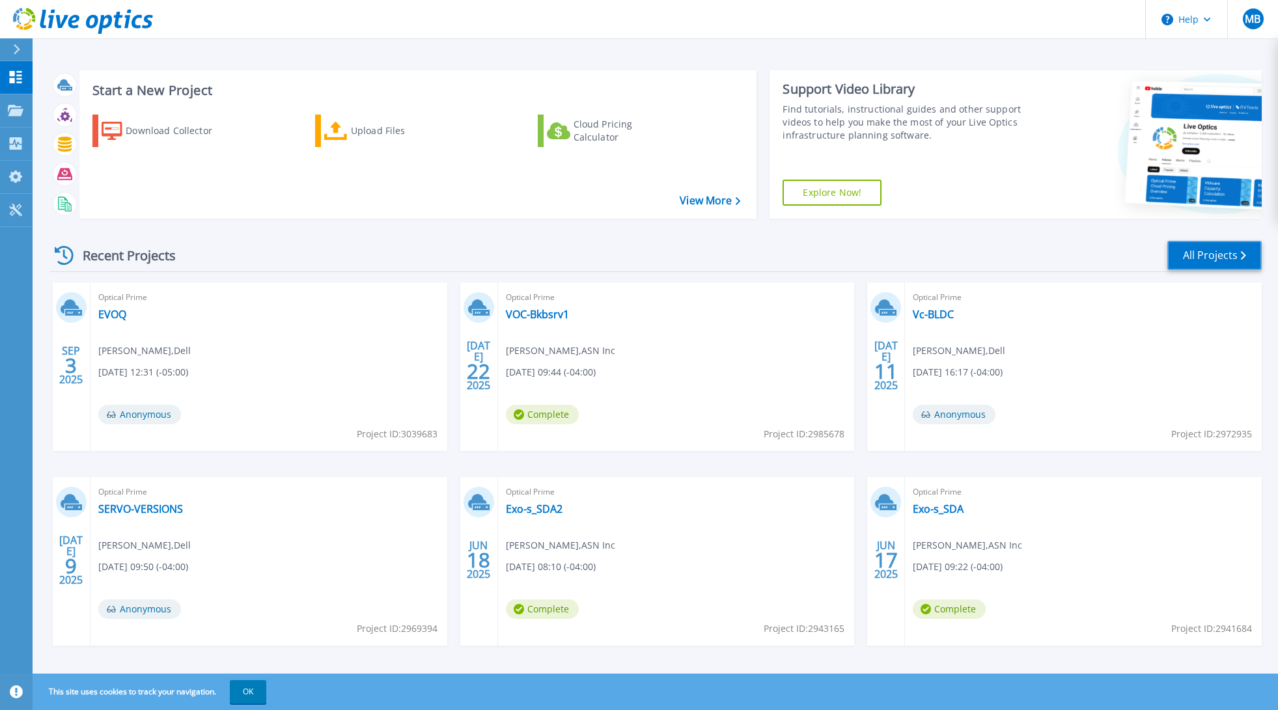
click at [1222, 253] on link "All Projects" at bounding box center [1214, 255] width 94 height 29
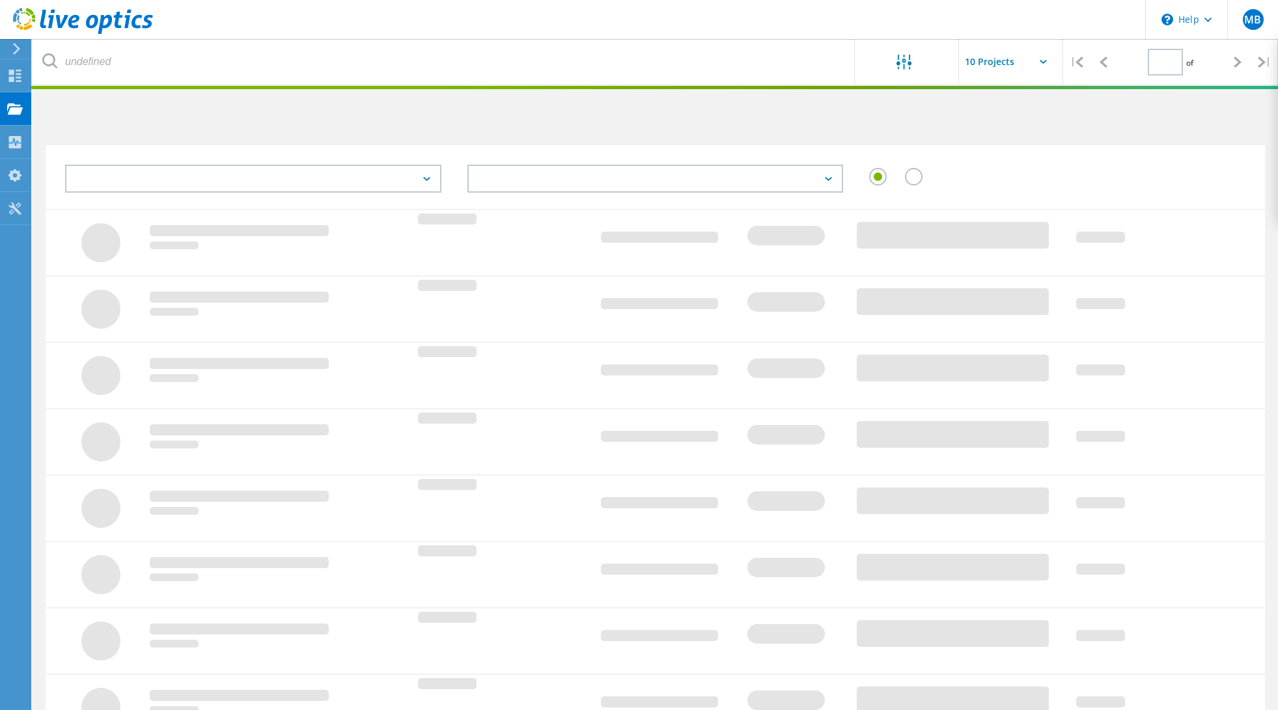
type input "1"
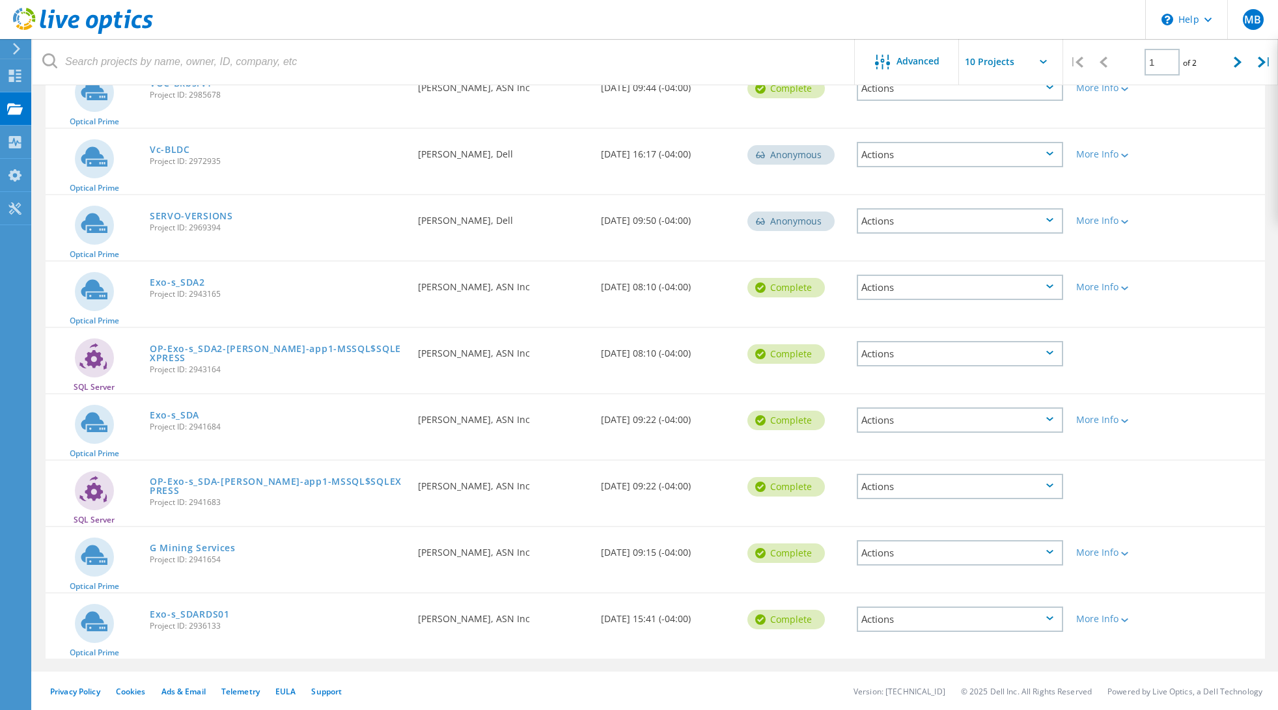
scroll to position [245, 0]
click at [205, 560] on span "Project ID: 2941654" at bounding box center [277, 559] width 255 height 8
click at [204, 560] on span "Project ID: 2941654" at bounding box center [277, 559] width 255 height 8
copy span "2941654"
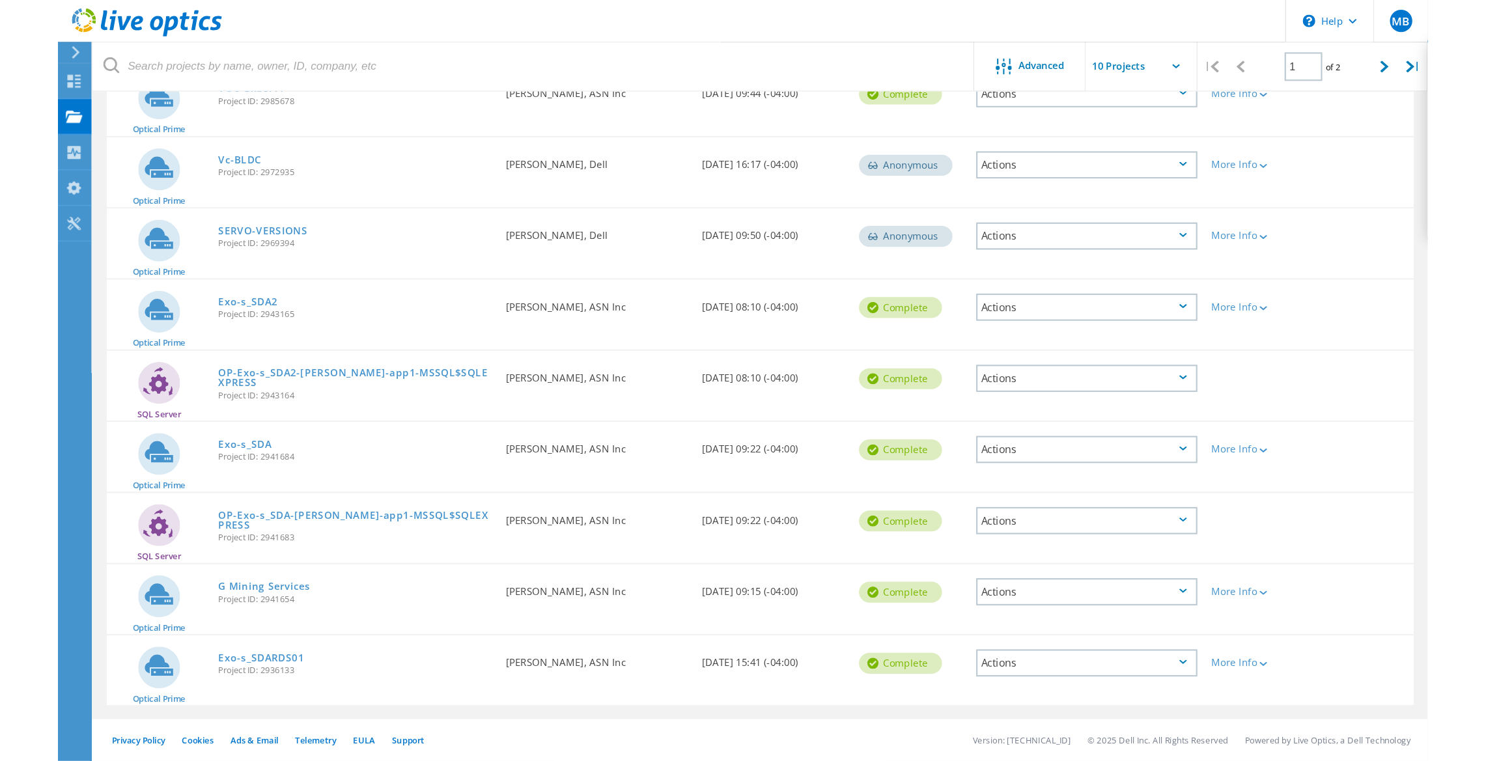
scroll to position [194, 0]
